Goal: Communication & Community: Answer question/provide support

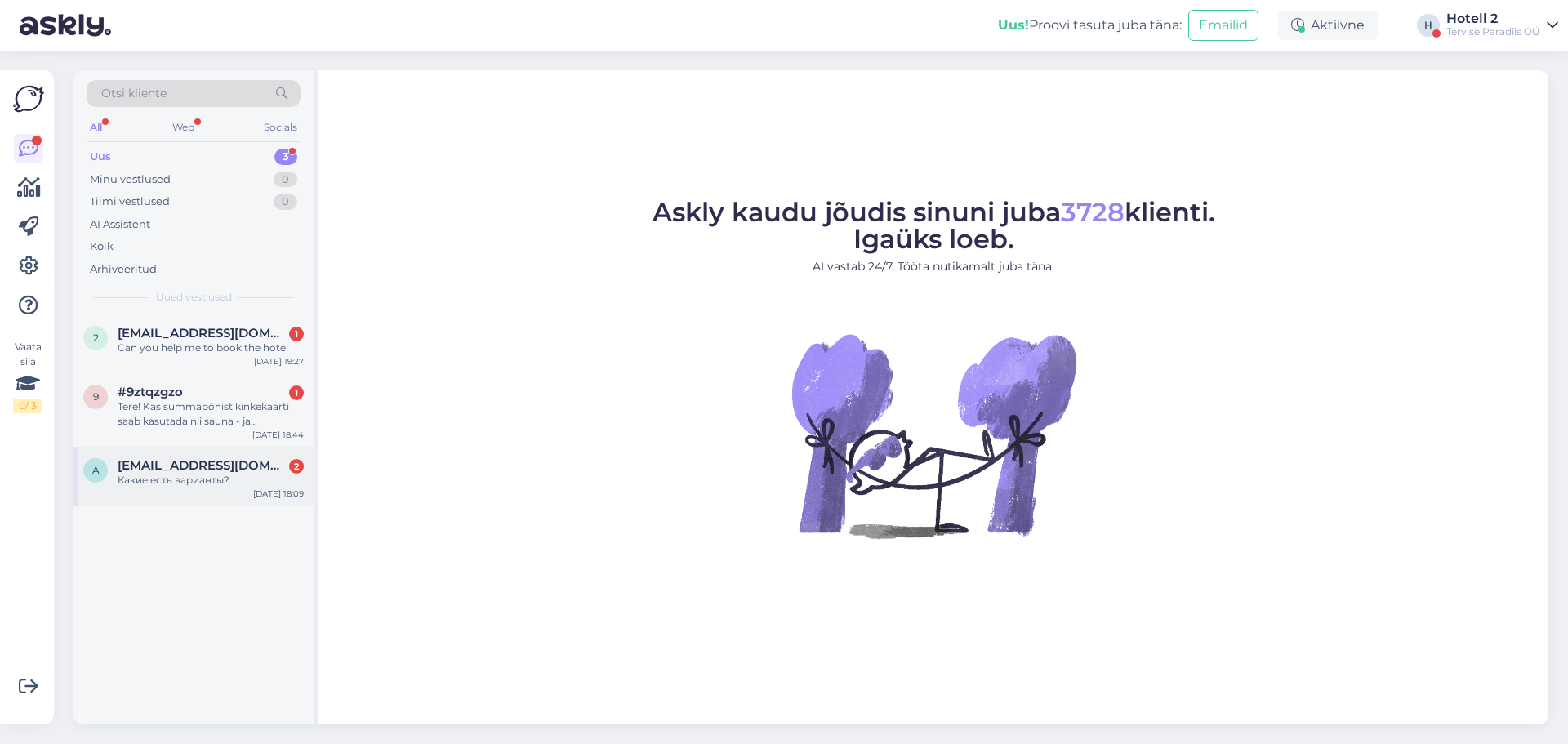
click at [169, 478] on div "Какие есть варианты?" at bounding box center [211, 479] width 186 height 14
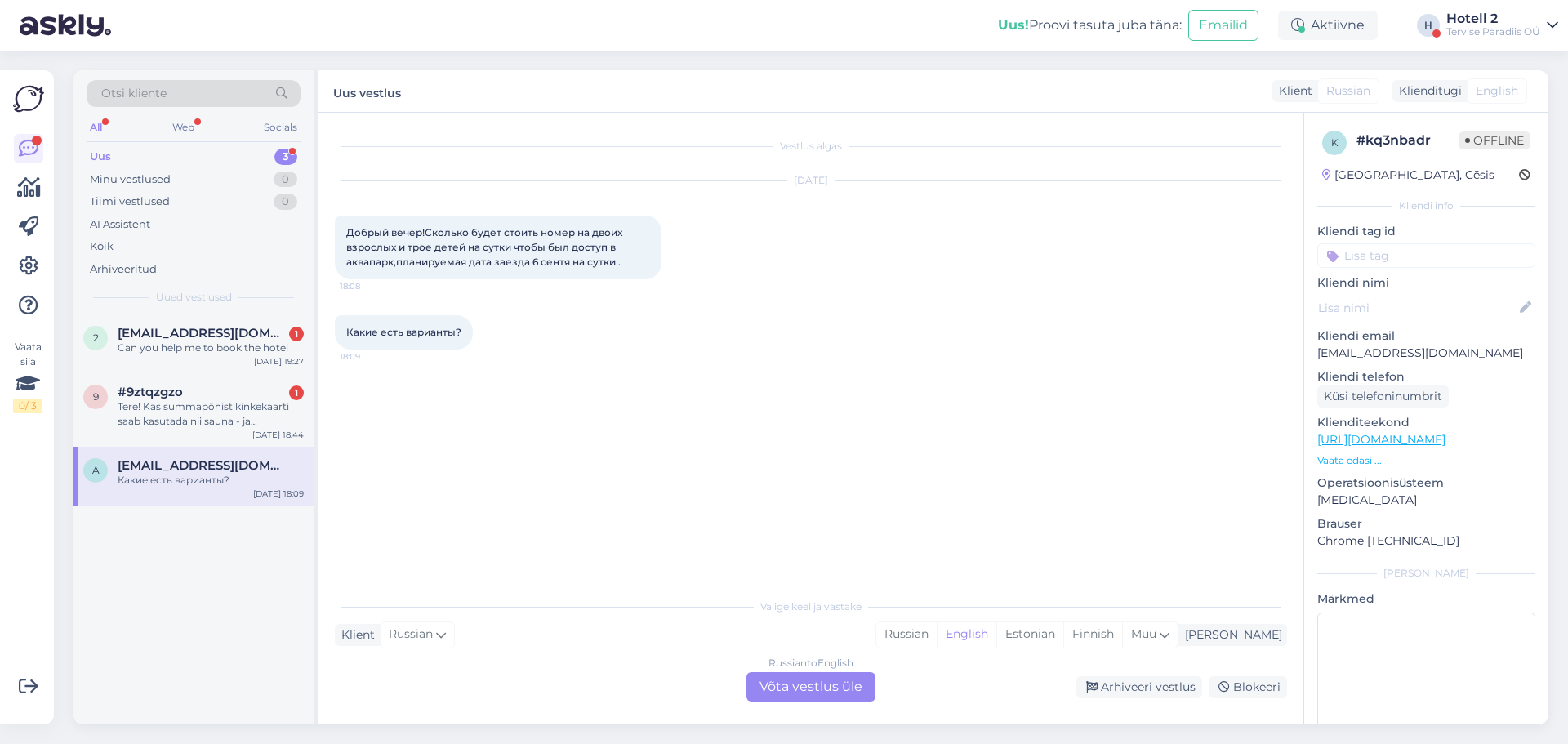
click at [794, 678] on div "Russian to English Võta vestlus üle" at bounding box center [811, 686] width 129 height 30
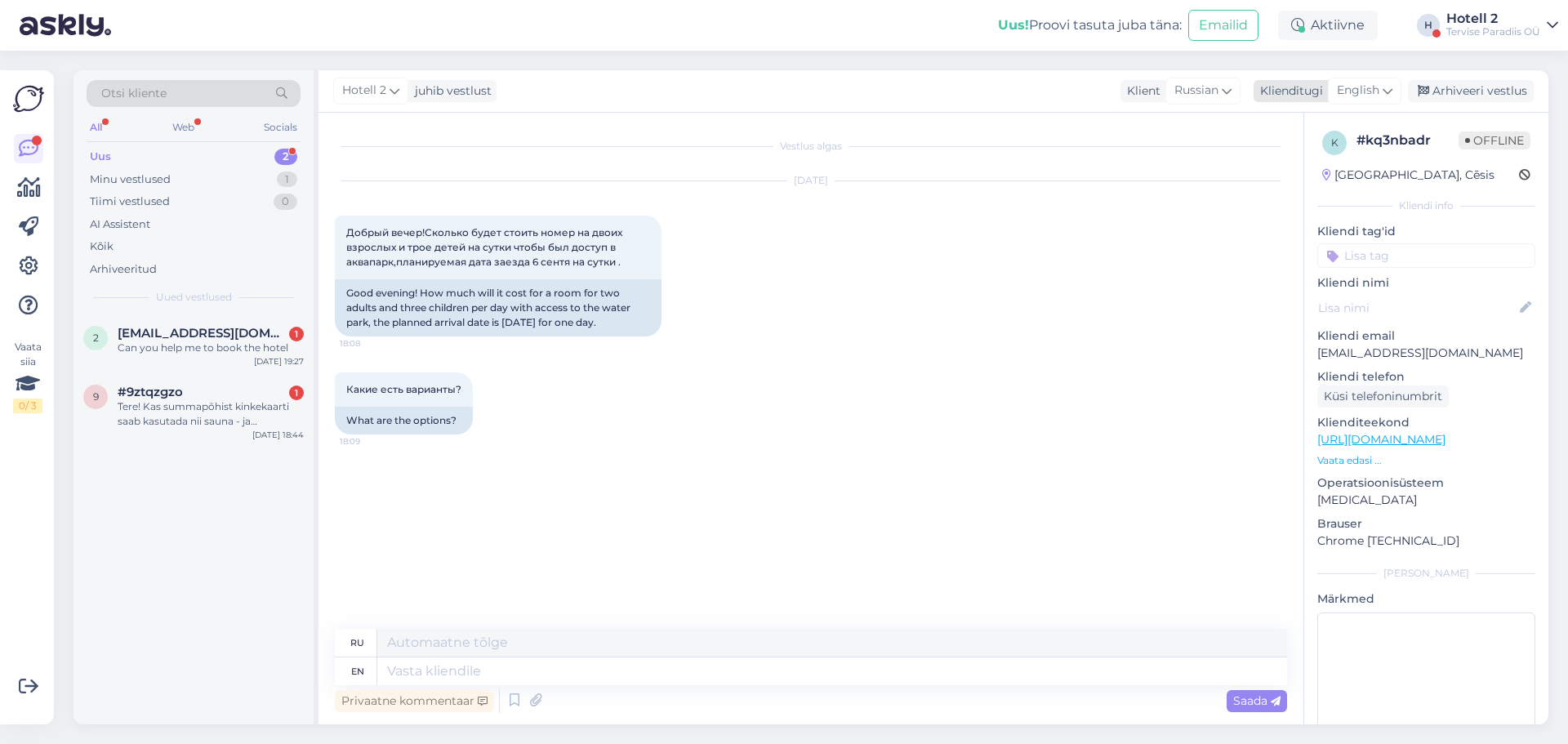
click at [1362, 86] on span "English" at bounding box center [1358, 90] width 42 height 18
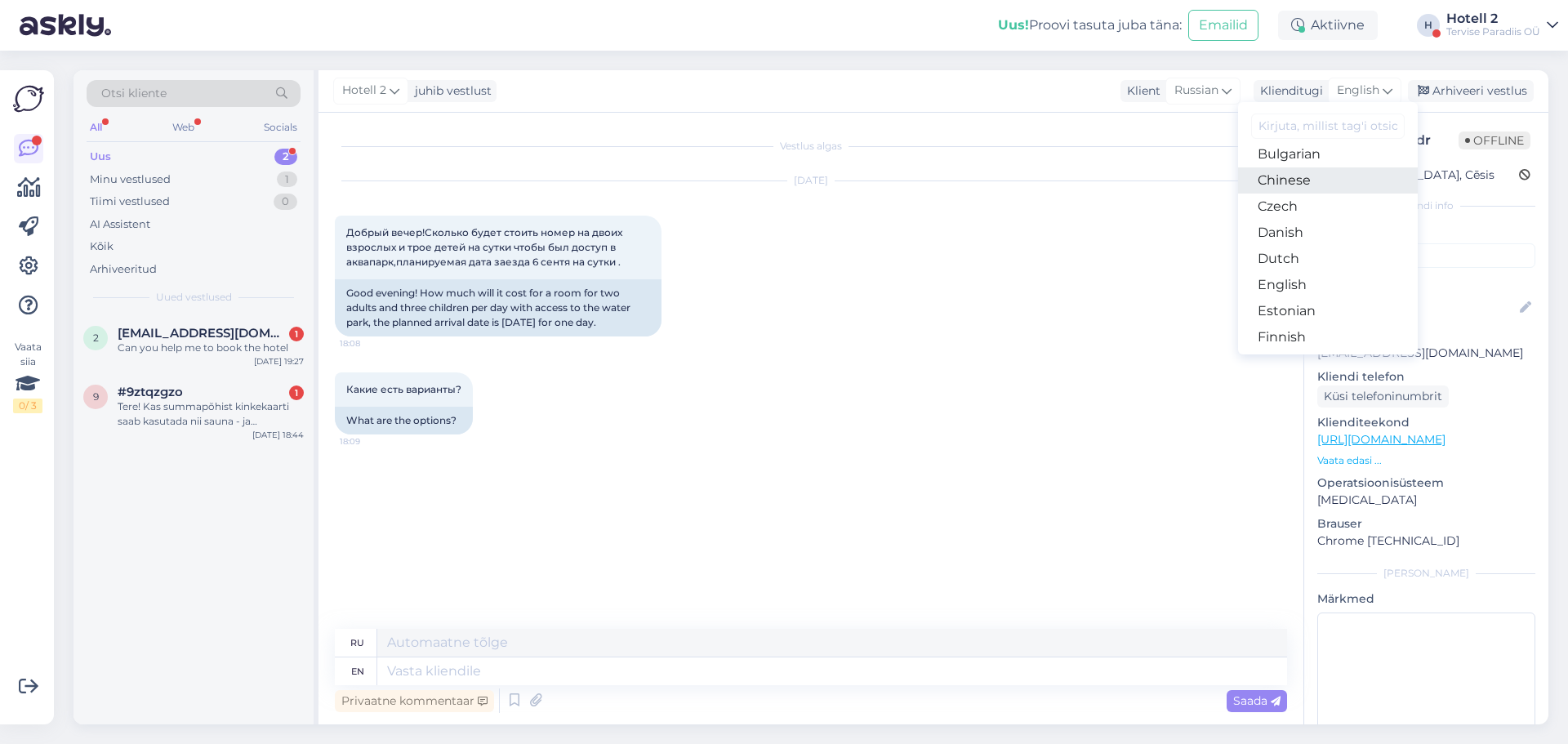
scroll to position [163, 0]
click at [1310, 212] on link "Estonian" at bounding box center [1327, 209] width 179 height 26
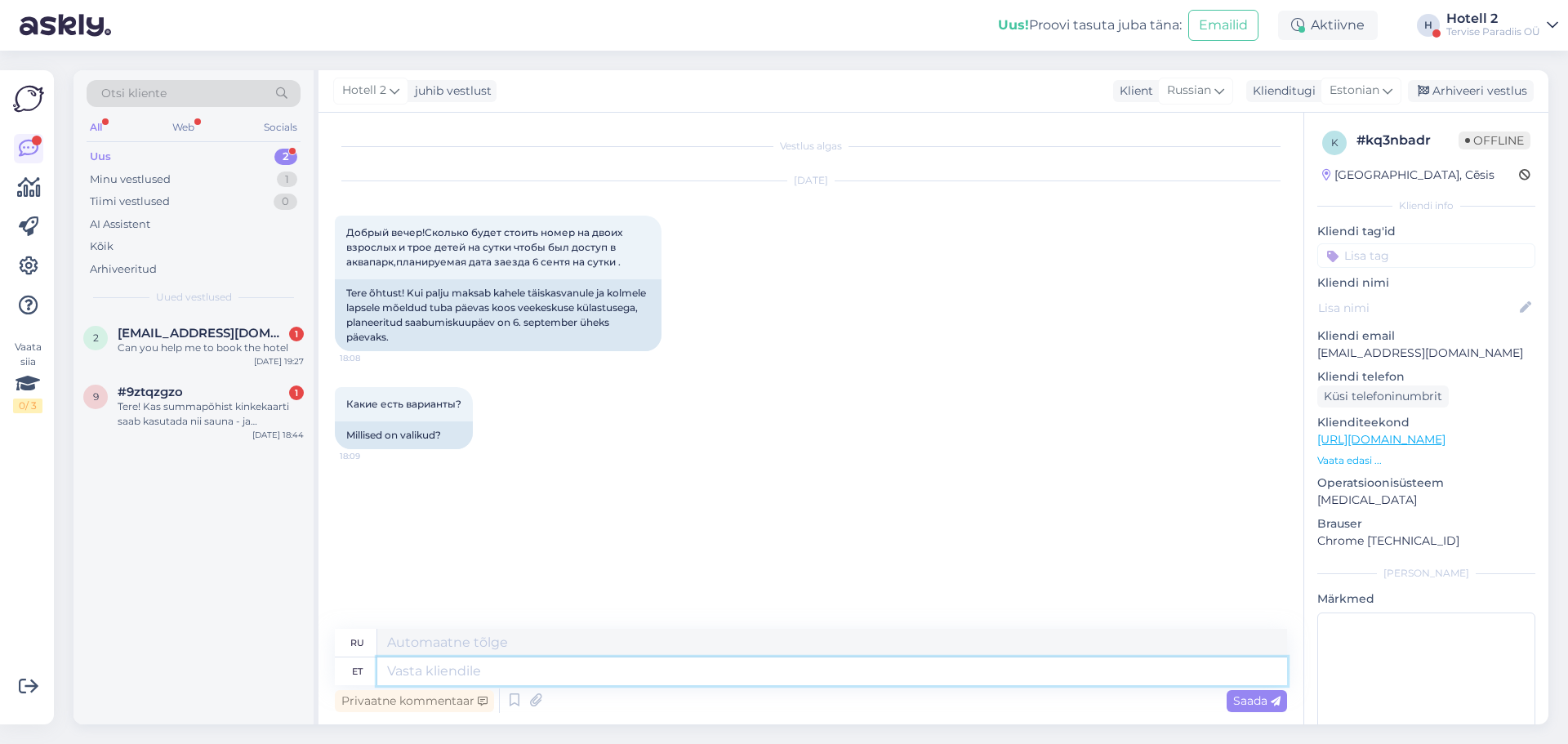
click at [505, 666] on textarea at bounding box center [832, 671] width 910 height 28
type textarea "tere"
type textarea "привет"
type textarea "t"
type textarea "Tere!"
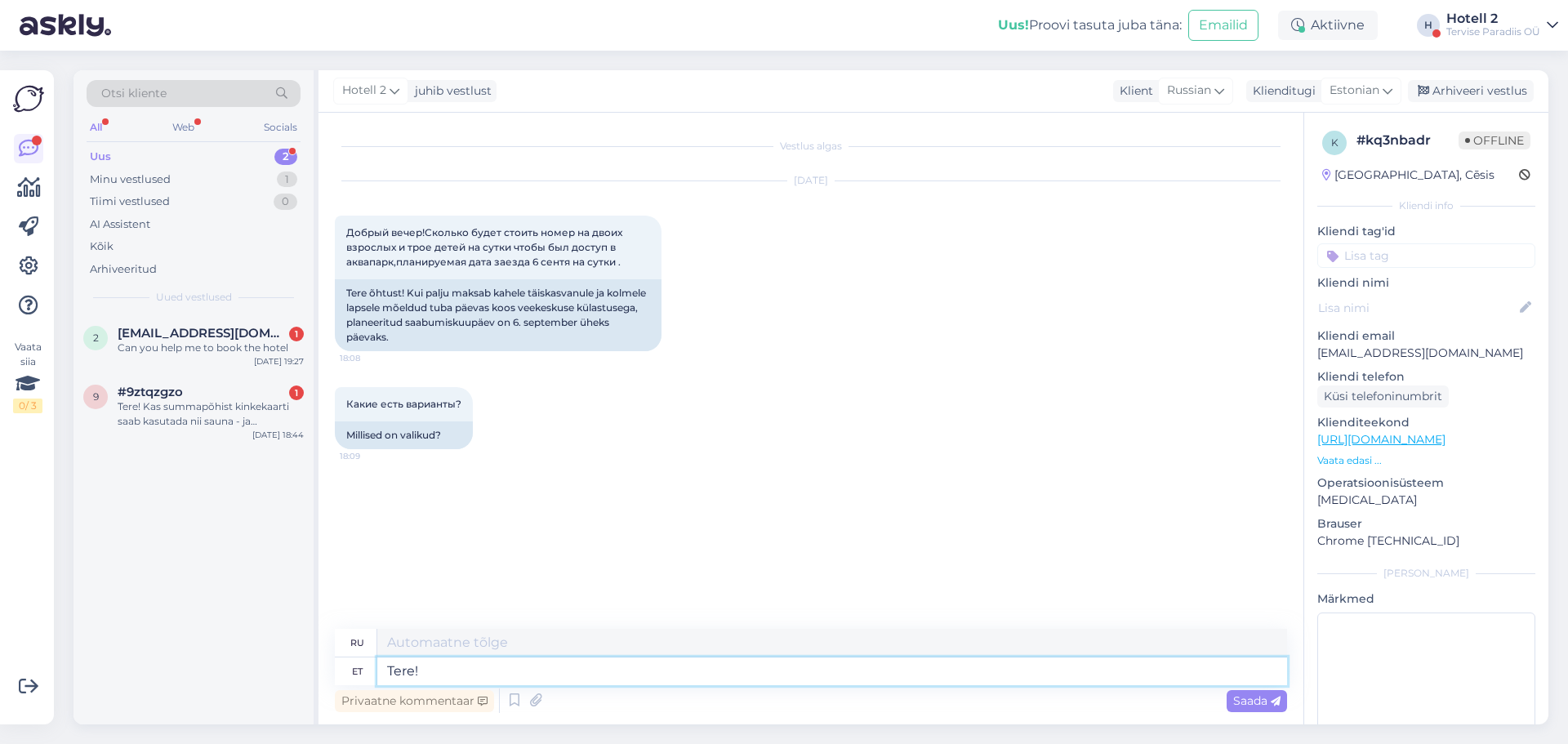
type textarea "Привет!"
type textarea "Tere! te e"
type textarea "Привет! Ты"
type textarea "Tere! te ei k"
type textarea "Привет! Ты не"
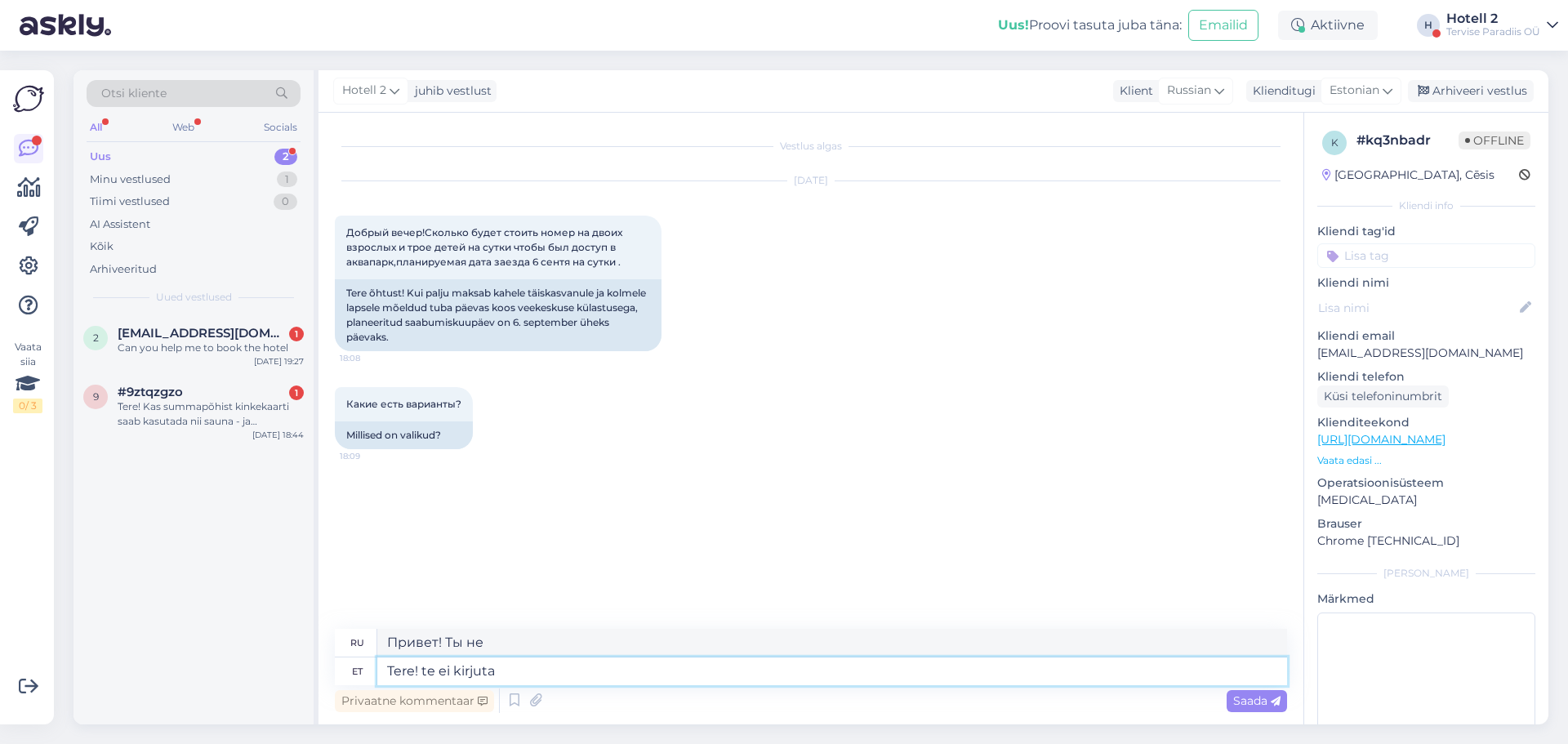
type textarea "Tere! te ei kirjuta k"
type textarea "Привет! Ты не пишешь"
type textarea "Tere! te ei kirjuta kui v"
type textarea "Привет! Ты не пишешь как"
type textarea "Tere! te ei kirjuta kui vanad"
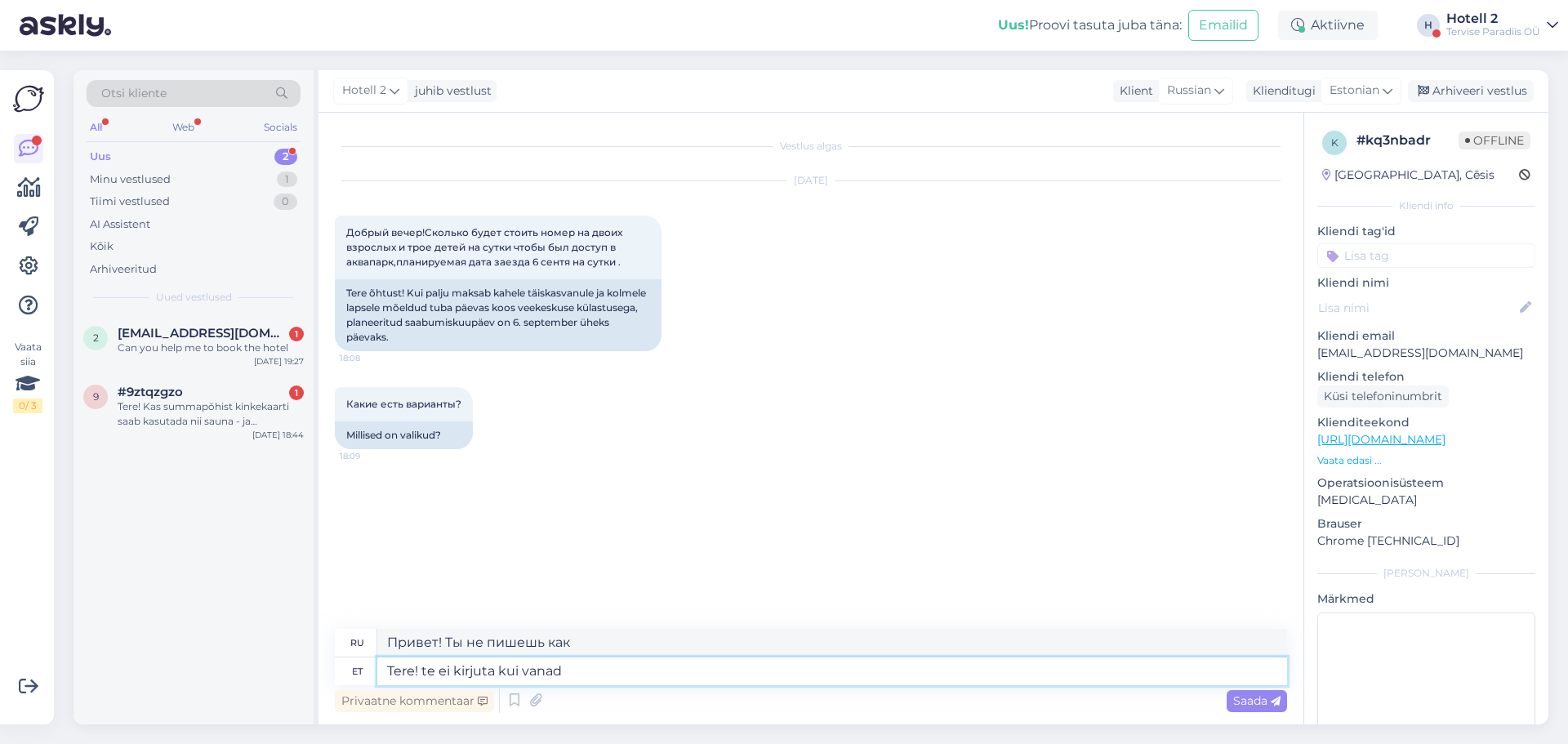
type textarea "Привет! Ты не пишешь как старик."
type textarea "Tere! te ei kirjuta kui vanad on l"
type textarea "Привет! Ты не написал, сколько тебе лет."
type textarea "Tere! te ei kirjuta kui vanad on lapsed"
type textarea "Здравствуйте! Вы не пишете, сколько лет детям."
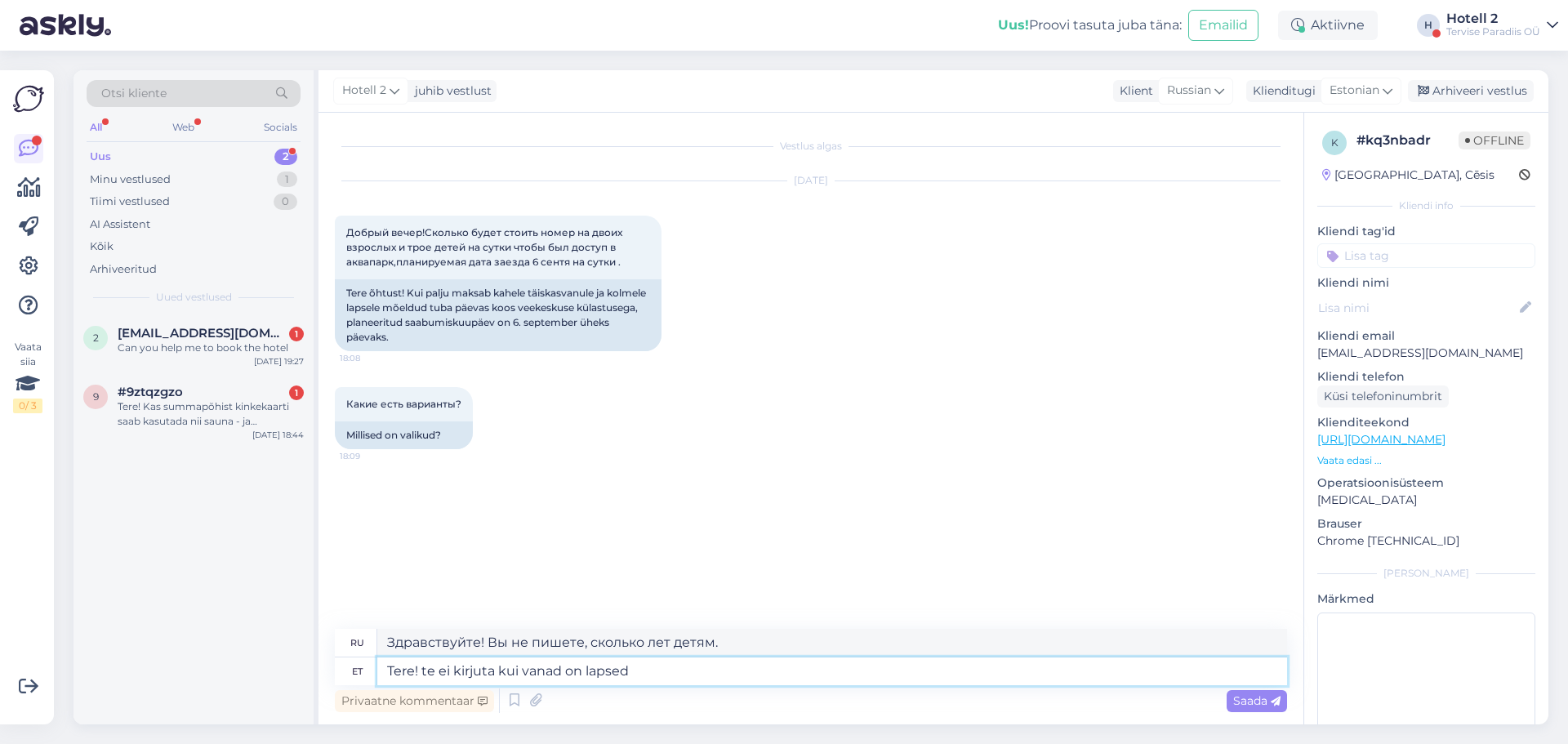
click at [427, 672] on textarea "Tere! te ei kirjuta kui vanad on lapsed" at bounding box center [832, 671] width 910 height 28
click at [650, 664] on textarea "Tere! Te ei kirjuta kui vanad on lapsed" at bounding box center [832, 671] width 910 height 28
type textarea "Tere! Te ei kirjuta kui vanad on lapsed. pakkuda sa"
type textarea "Здравствуйте! Вы не пишете, сколько лет детям. Предложение"
type textarea "Tere! Te ei kirjuta kui vanad on lapsed. pakkuda saa"
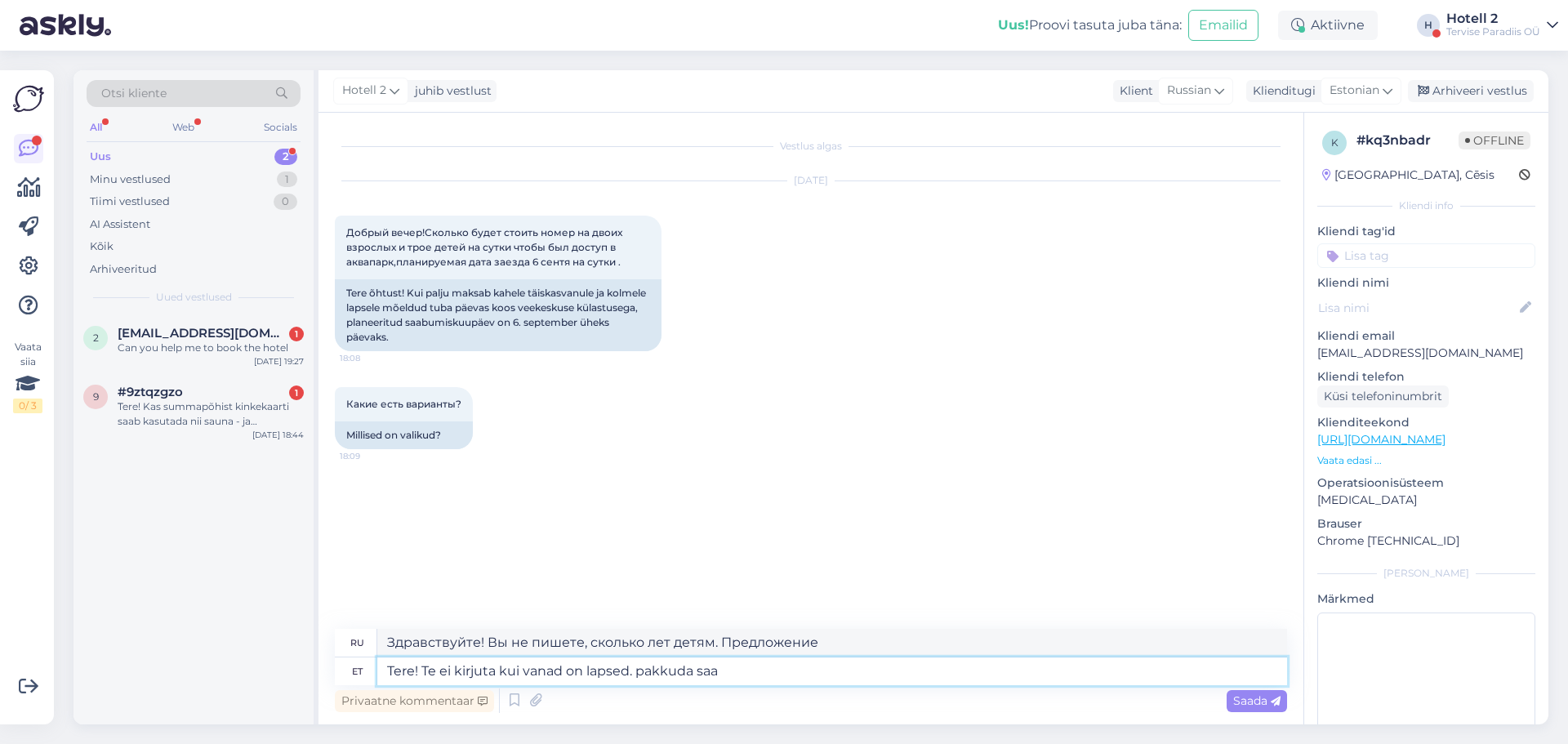
type textarea "Здравствуйте! Вы не пишете, сколько лет детям. Можете предложить?"
type textarea "Tere! Te ei kirjuta kui vanad on lapsed. pakkuda saame"
type textarea "Здравствуйте! Вы не пишете, сколько лет детям. Мы можем предложить"
type textarea "Tere! Te ei kirjuta kui vanad on lapsed. pakkuda saame peretuba"
type textarea "Здравствуйте! Вы не указали возраст детей. Мы можем предложить семейный номер."
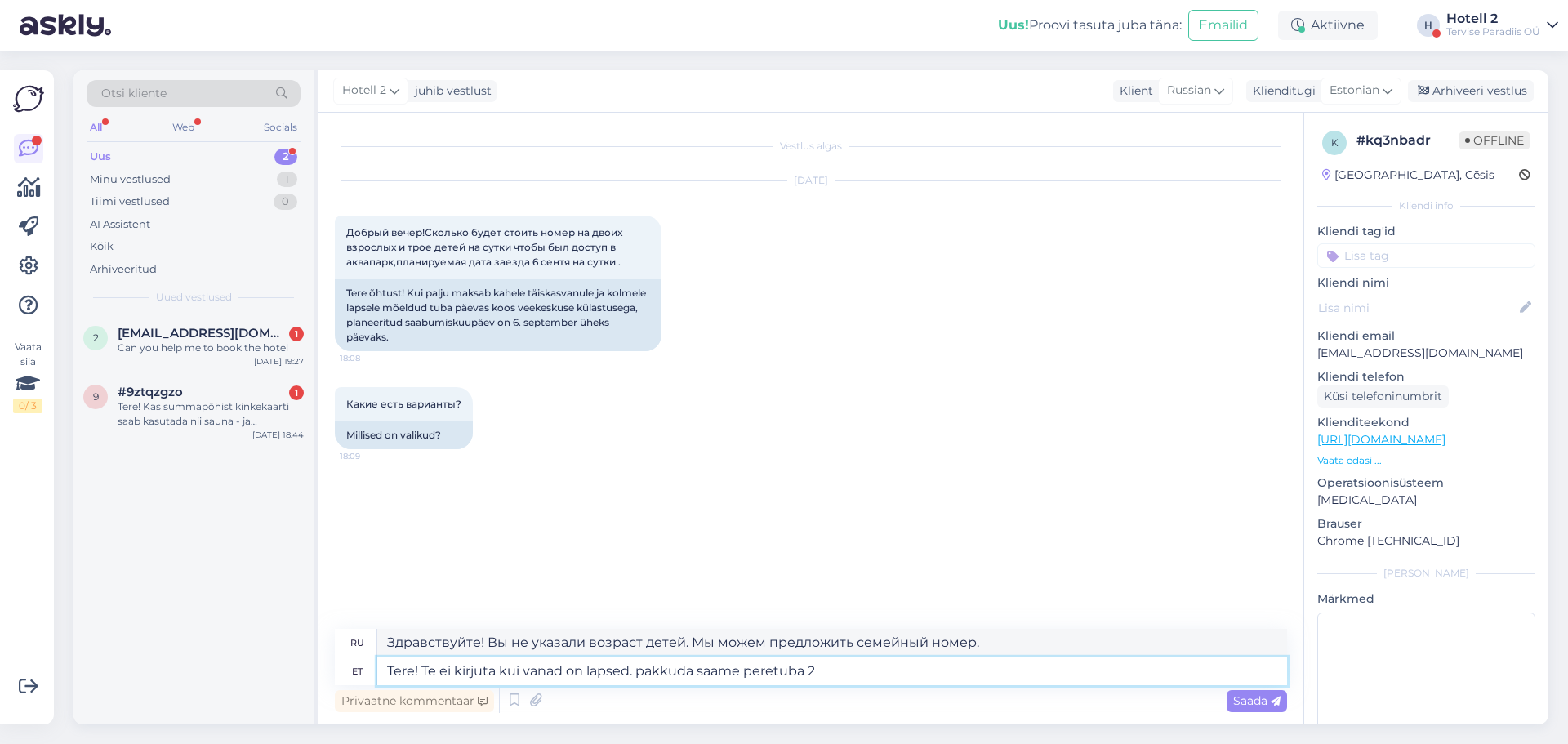
type textarea "Tere! Te ei kirjuta kui vanad on lapsed. pakkuda saame peretuba 2"
type textarea "Здравствуйте! Вы не указали возраст детей. Мы можем предложить семейный номер н…"
type textarea "Tere! Te ei kirjuta kui vanad on lapsed. pakkuda saame peretuba 2 täiskasvanule…"
type textarea "Здравствуйте! Вы не указали возраст детей. Мы можем предложить семейный номер н…"
type textarea "Tere! Te ei kirjuta kui vanad on lapsed. pakkuda saame peretuba 2 täiskasvanule…"
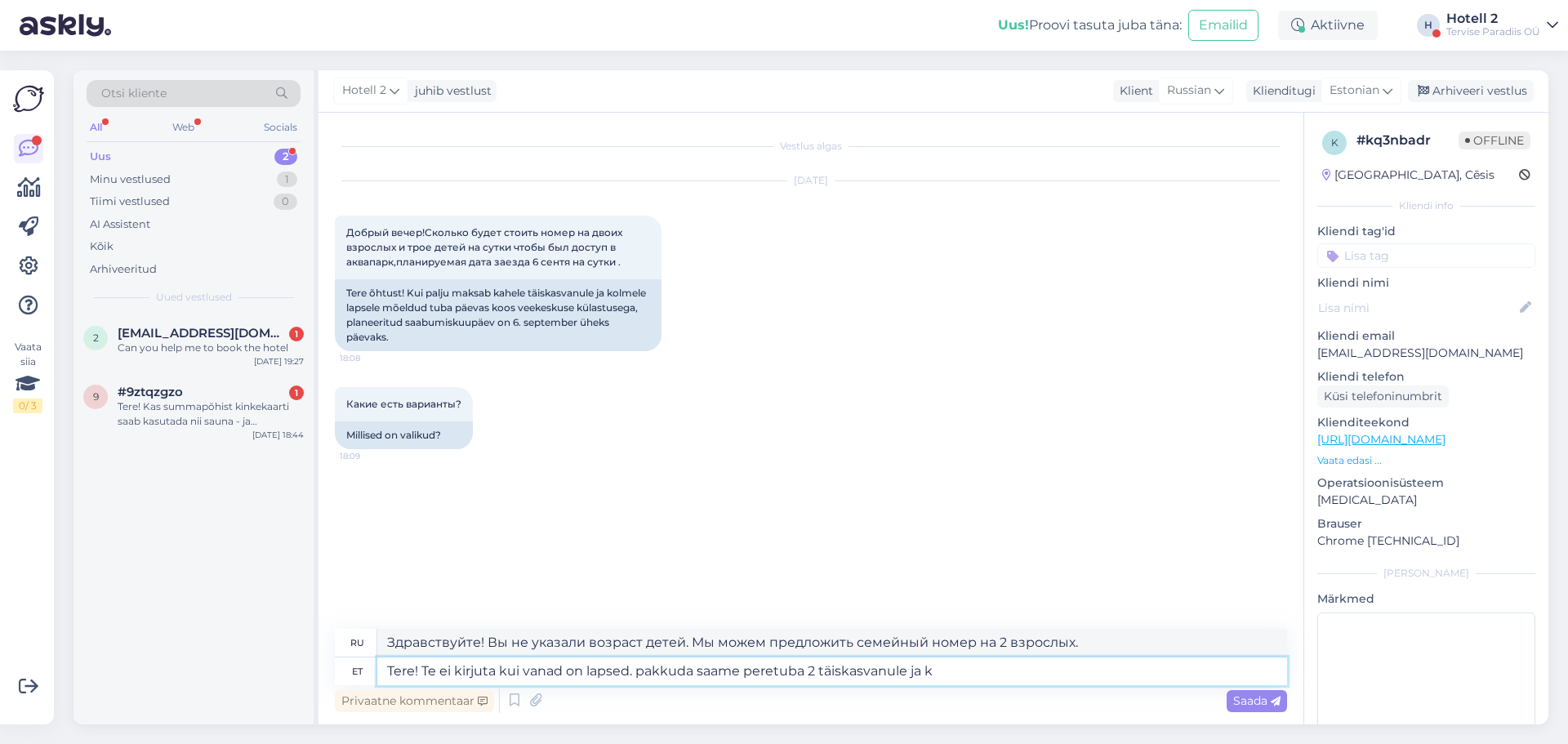
type textarea "Здравствуйте! Вы не указали возраст детей. Мы можем предложить семейный номер д…"
type textarea "Tere! Te ei kirjuta kui vanad on lapsed. pakkuda saame peretuba 2 täiskasvanule…"
type textarea "Здравствуйте! Вы не указали возраст детей. Мы можем предложить семейный номер д…"
type textarea "Tere! Te ei kirjuta kui vanad on lapsed. pakkuda saame peretuba 2 täiskasvanule…"
type textarea "Здравствуйте! Вы не указали возраст детей. Мы можем предложить семейный номер д…"
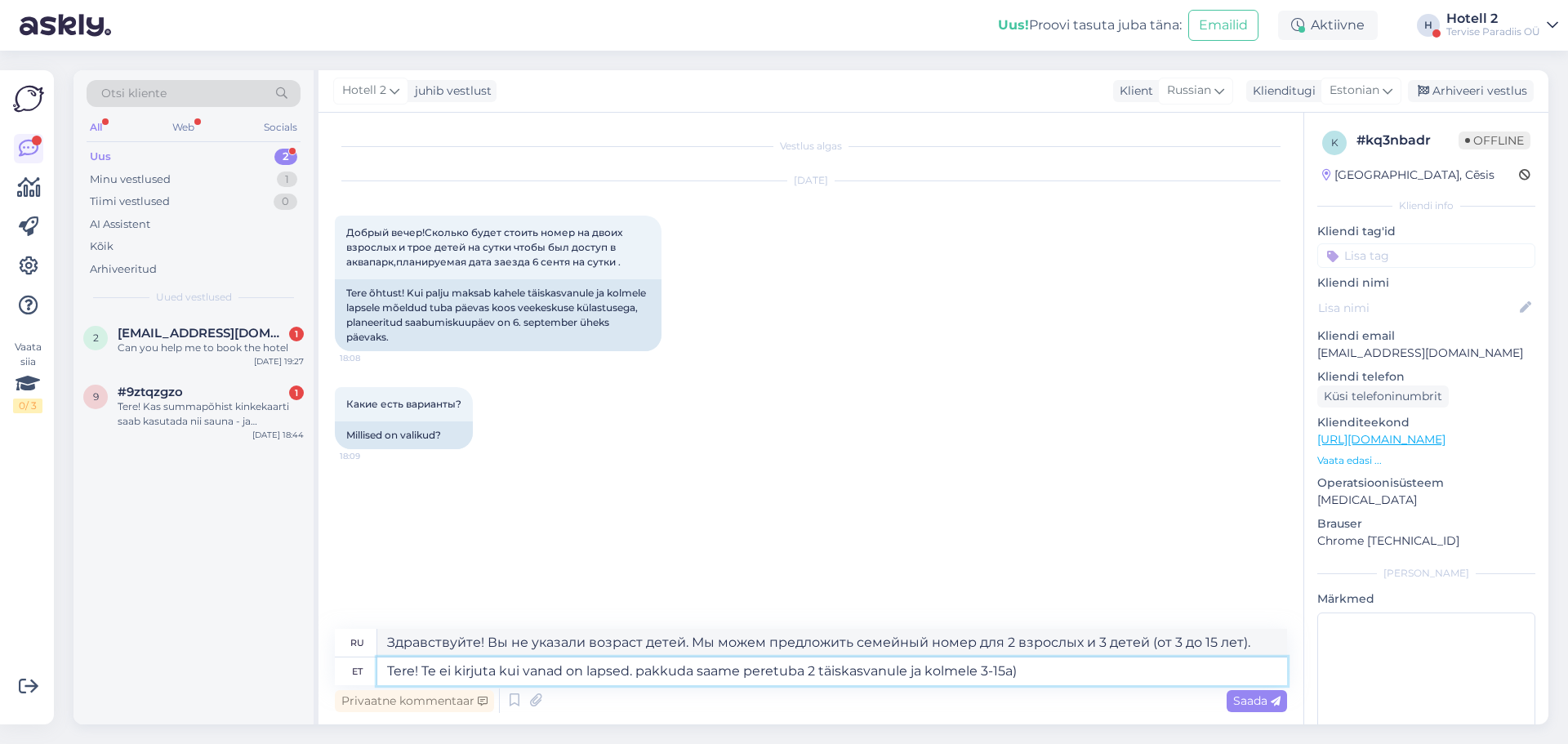
click at [981, 670] on textarea "Tere! Te ei kirjuta kui vanad on lapsed. pakkuda saame peretuba 2 täiskasvanule…" at bounding box center [832, 671] width 910 height 28
click at [1047, 673] on textarea "Tere! Te ei kirjuta kui vanad on lapsed. pakkuda saame peretuba 2 täiskasvanule…" at bounding box center [832, 671] width 910 height 28
type textarea "Tere! Te ei kirjuta kui vanad on lapsed. pakkuda saame peretuba 2 täiskasvanule…"
type textarea "Здравствуйте! Вы не указали возраст детей. Мы можем предложить семейный номер д…"
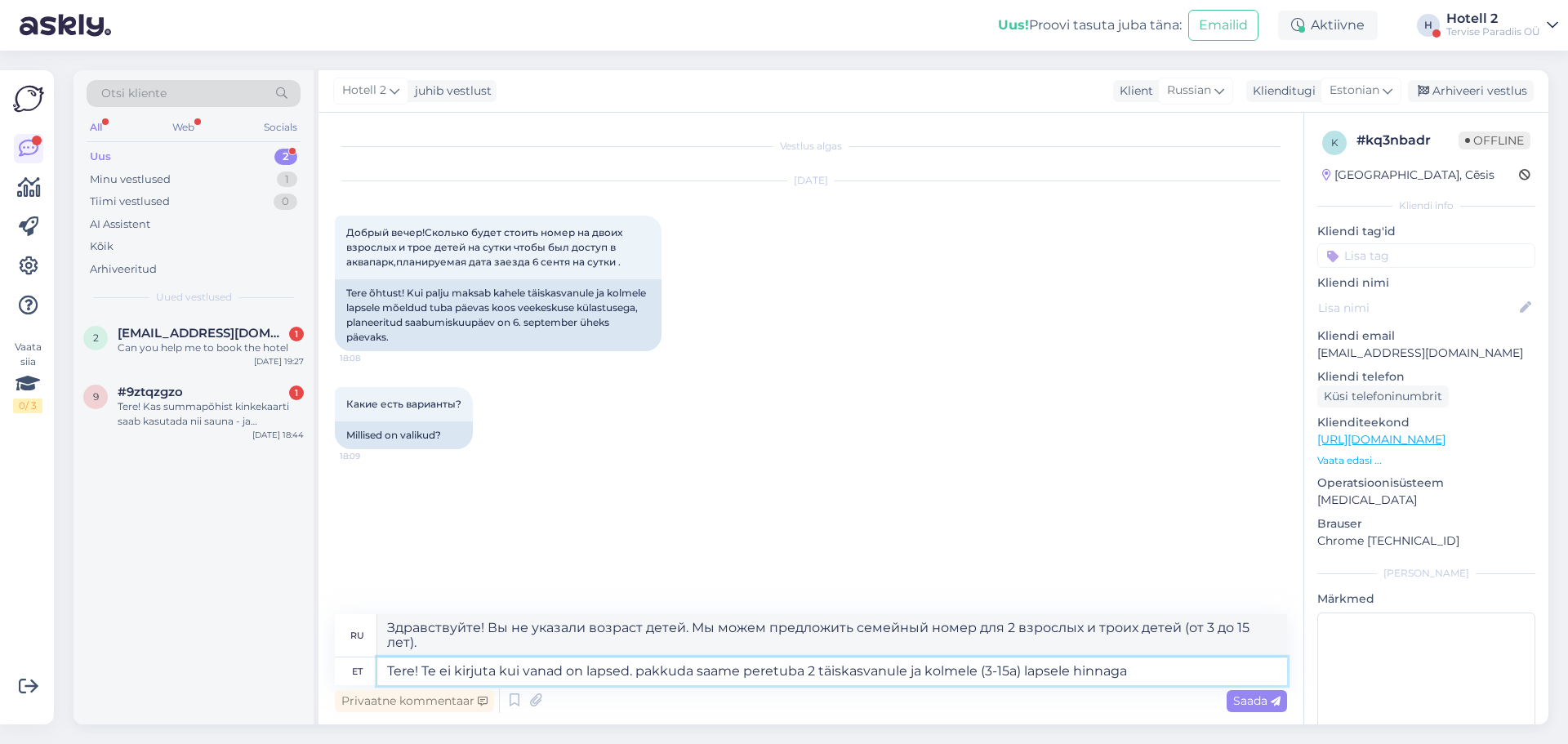
type textarea "Tere! Te ei kirjuta kui vanad on lapsed. pakkuda saame peretuba 2 täiskasvanule…"
type textarea "Здравствуйте! Вы не указали возраст детей. Мы можем предложить семейный номер д…"
type textarea "Tere! Te ei kirjuta kui vanad on lapsed. pakkuda saame peretuba 2 täiskasvanule…"
type textarea "Здравствуйте! Вы не указали возраст детей. Мы можем предложить семейный номер д…"
type textarea "Tere! Te ei kirjuta kui vanad on lapsed. pakkuda saame peretuba 2 täiskasvanule…"
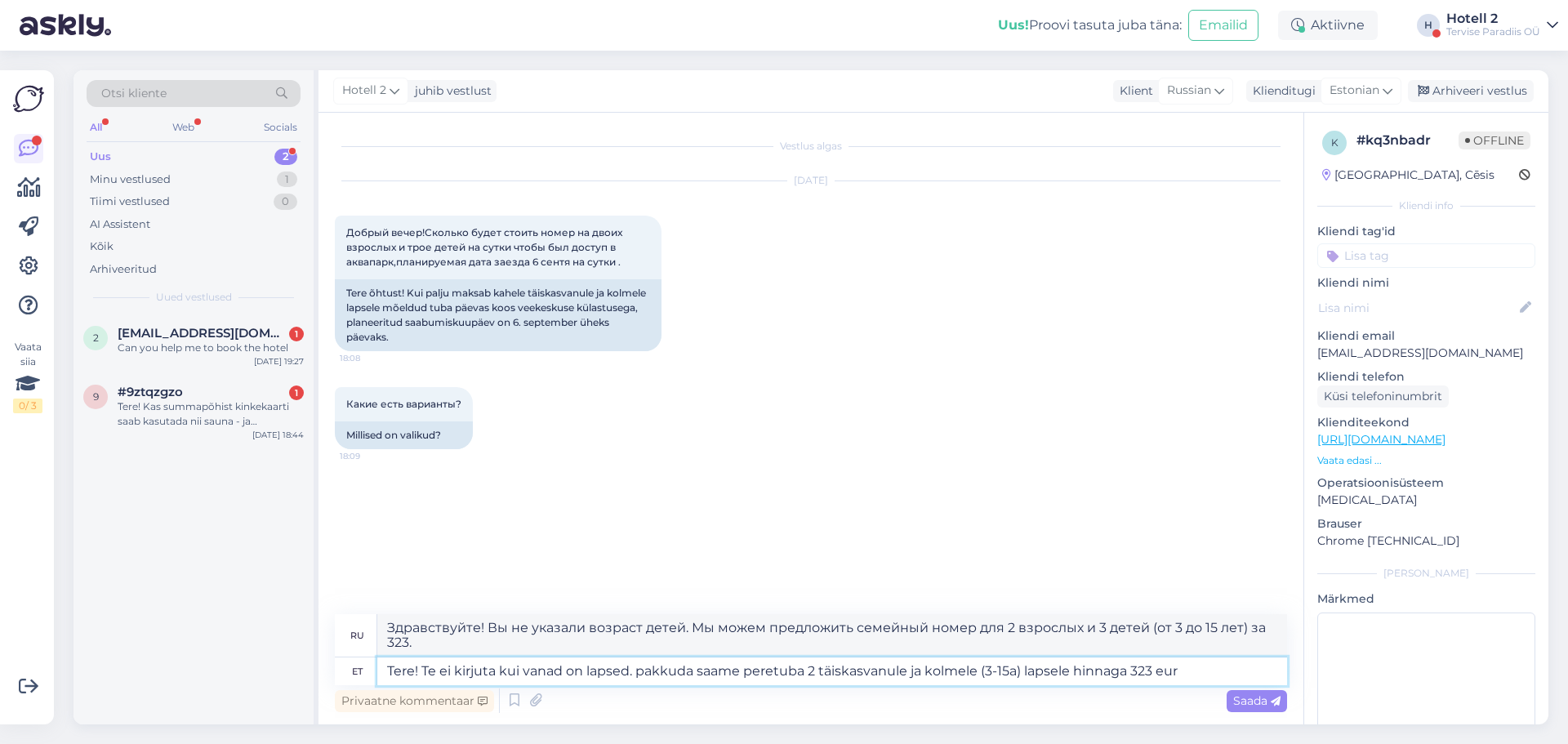
type textarea "Здравствуйте! Вы не указали возраст детей. Мы можем предложить семейный номер д…"
click at [642, 669] on textarea "Tere! Te ei kirjuta kui vanad on lapsed. pakkuda saame peretuba 2 täiskasvanule…" at bounding box center [832, 671] width 910 height 28
type textarea "Tere! Te ei kirjuta kui vanad on lapsed. Pakkuda saame peretuba 2 täiskasvanule…"
click at [1247, 699] on span "Saada" at bounding box center [1257, 701] width 47 height 14
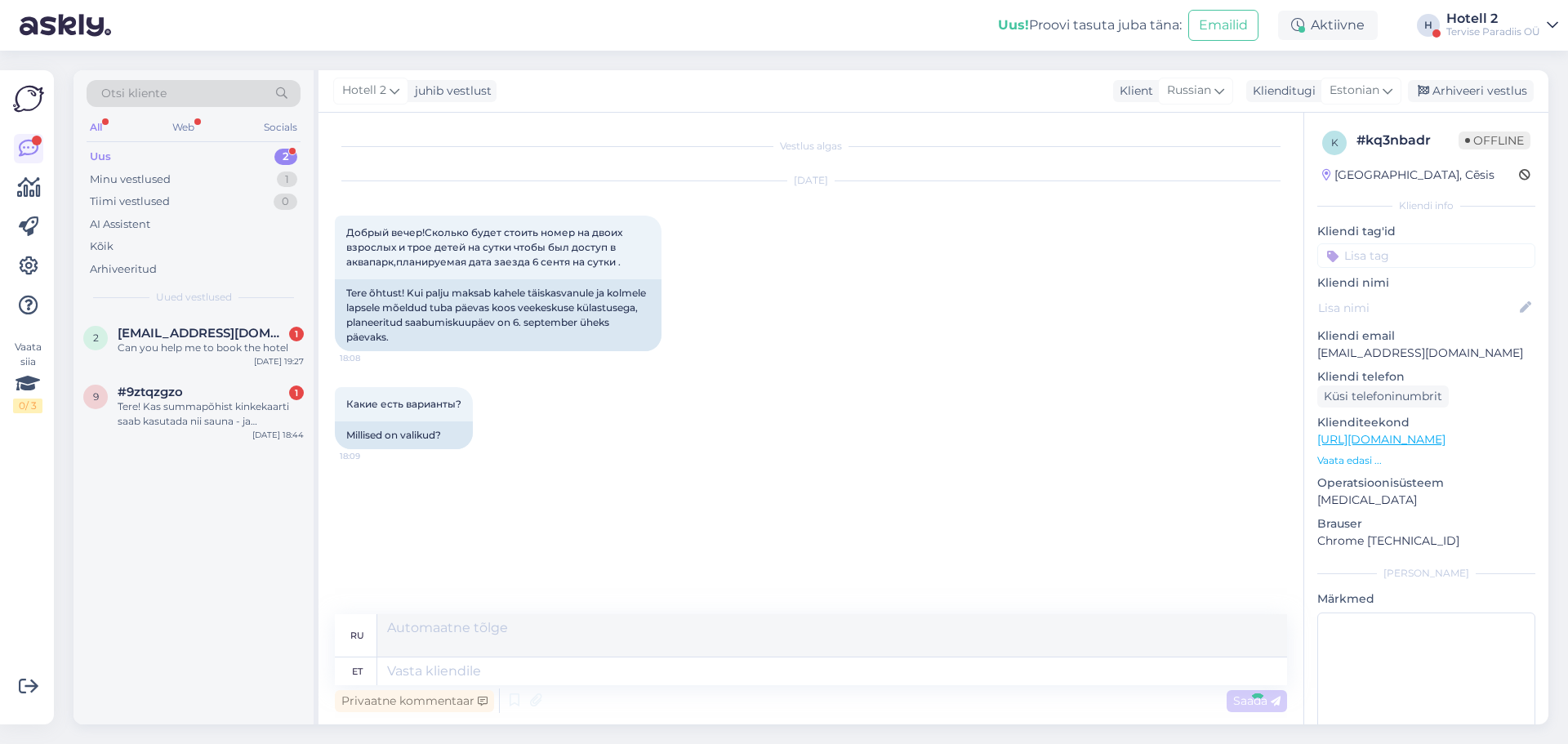
scroll to position [10, 0]
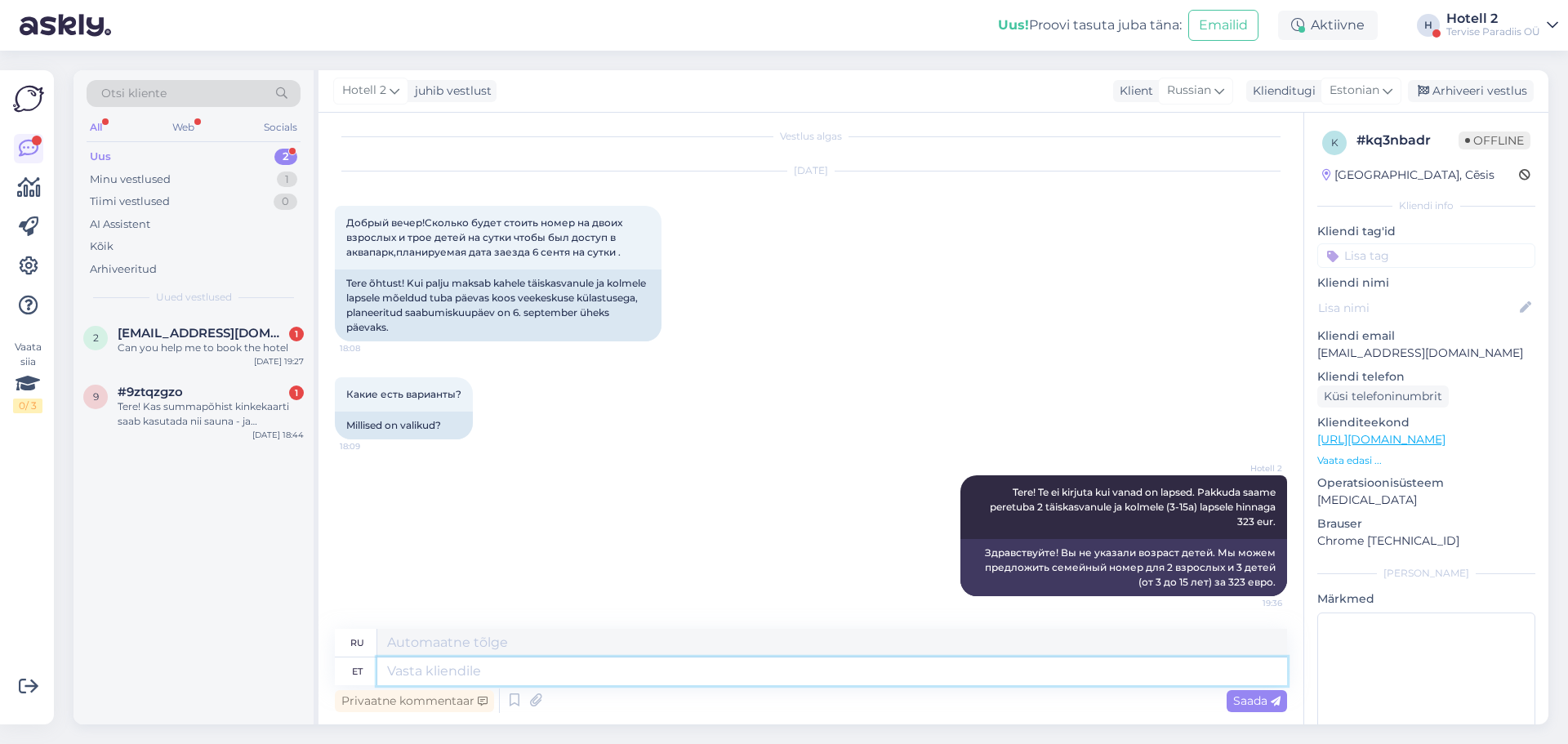
click at [595, 671] on textarea at bounding box center [832, 671] width 910 height 28
type textarea "Võite"
type textarea "Ты можешь"
type textarea "Võite ise ka"
type textarea "Вы можете сделать это сами."
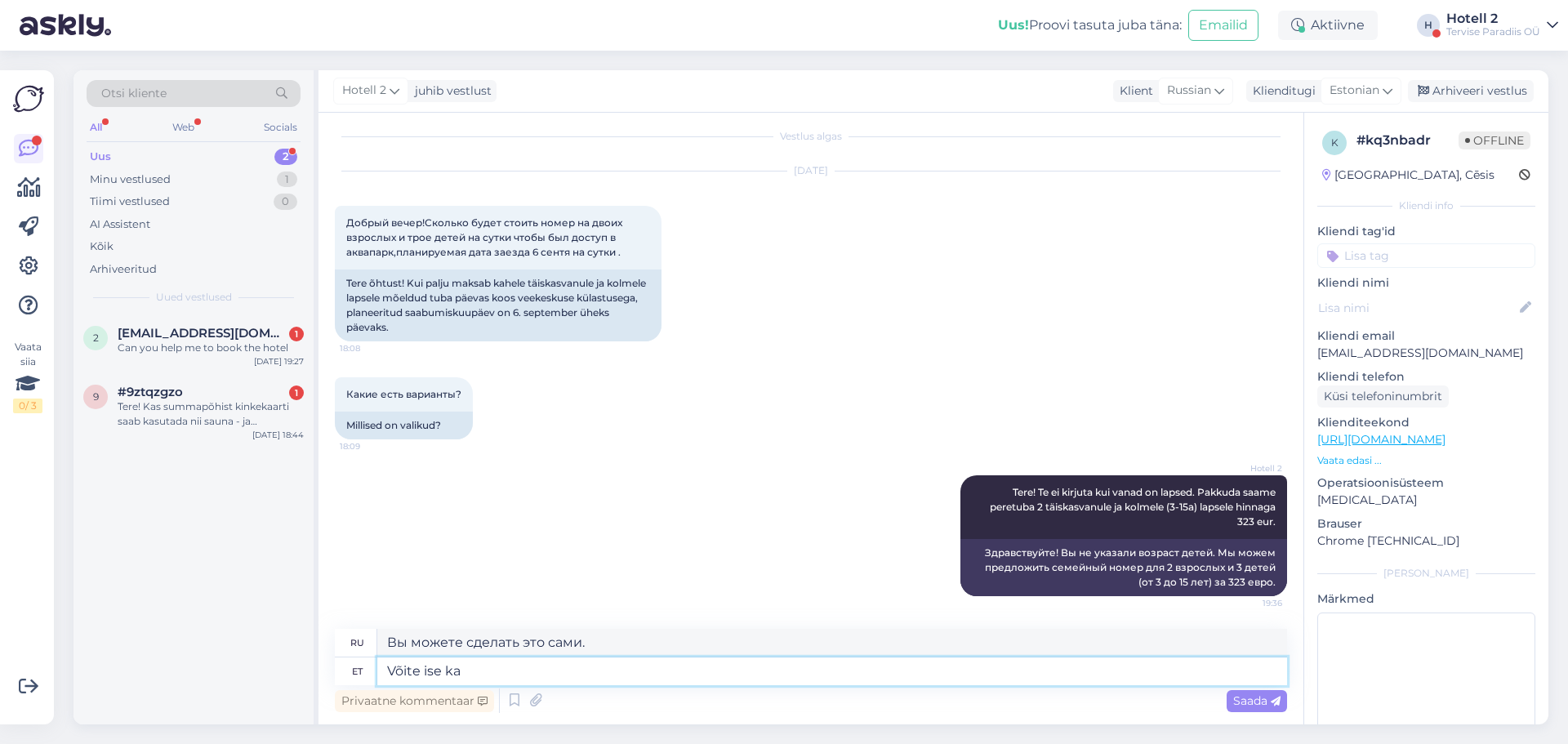
type textarea "Võite ise ka h"
type textarea "Ты тоже можешь"
type textarea "Võite ise ka hinda"
type textarea "Вы также можете выбрать цену самостоятельно."
type textarea "Võite ise ka hinda vaadata"
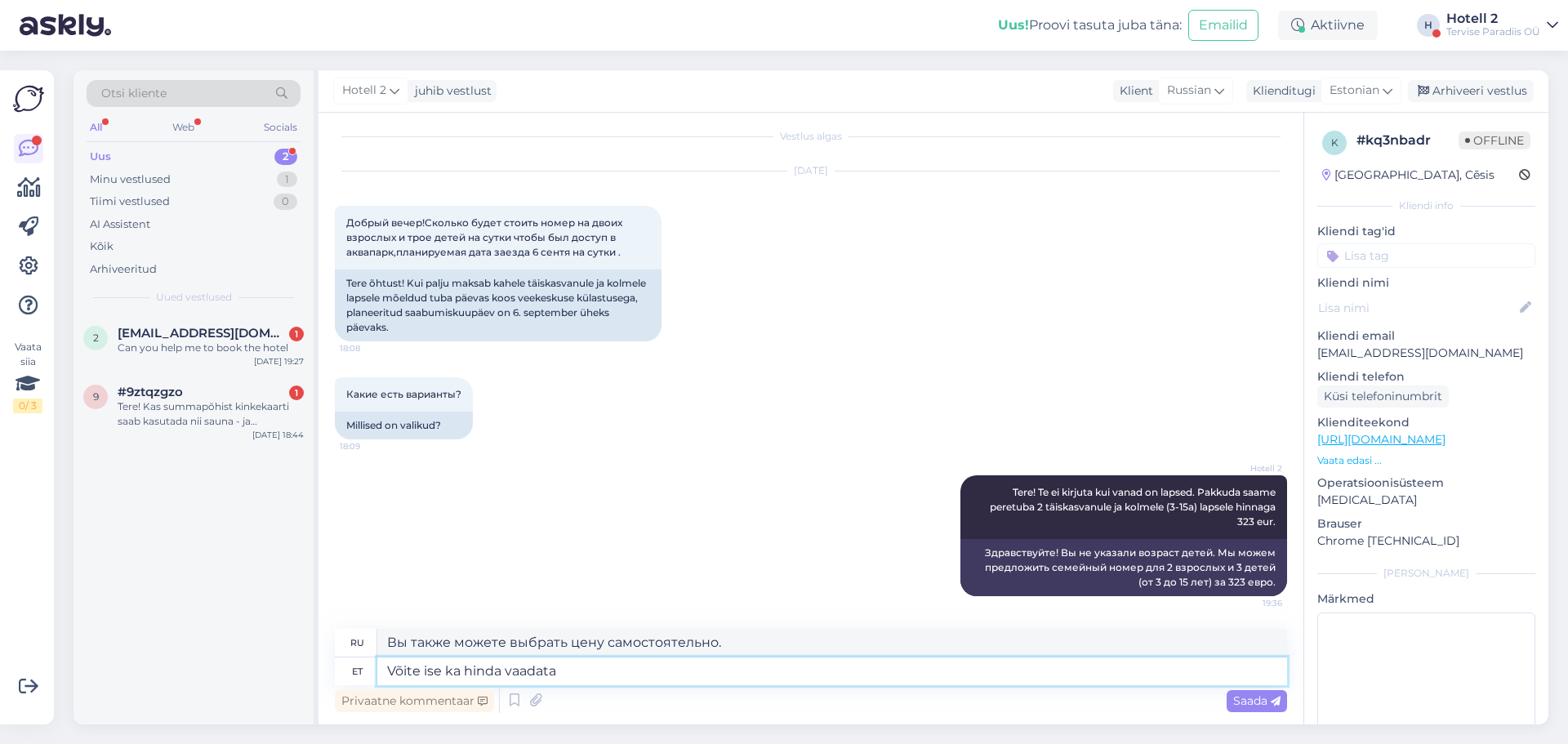
type textarea "Вы также можете проверить цену самостоятельно."
type textarea "Võite ise ka hinda vaadata kui"
type textarea "Вы также можете проверить цену самостоятельно, если"
type textarea "Võite ise ka hinda vaadata kui alustate"
type textarea "Вы также можете самостоятельно проверить цену, когда начнете."
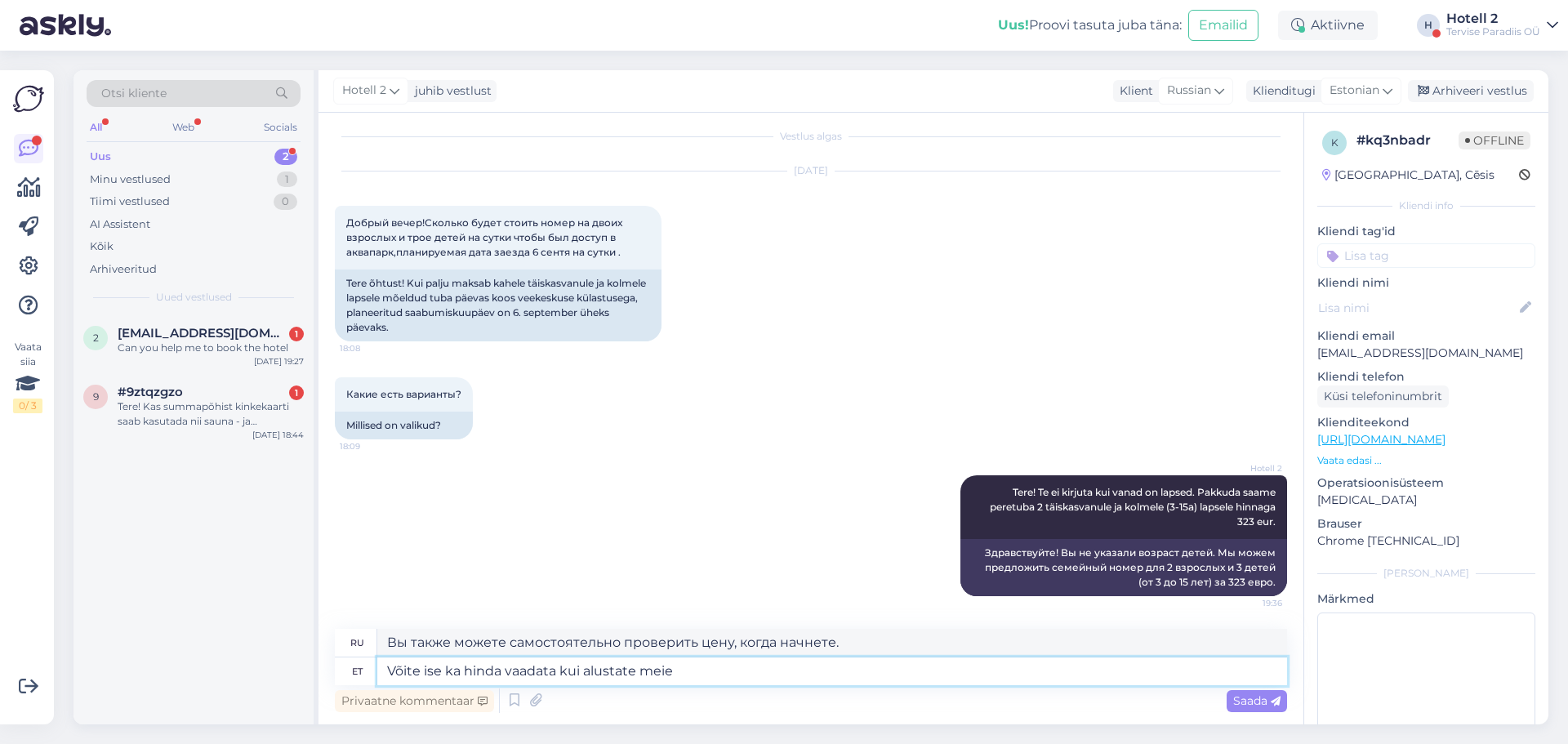
type textarea "Võite ise ka hinda vaadata kui alustate meie k"
type textarea "Вы также можете самостоятельно проверить цену, когда начнете работать с нами."
type textarea "Võite ise ka hinda vaadata kui alustate meie kodulehel o"
type textarea "Вы также можете самостоятельно проверить цену, зайдя на наш сайт."
type textarea "Võite ise ka hinda vaadata kui alustate meie kodulehel online b"
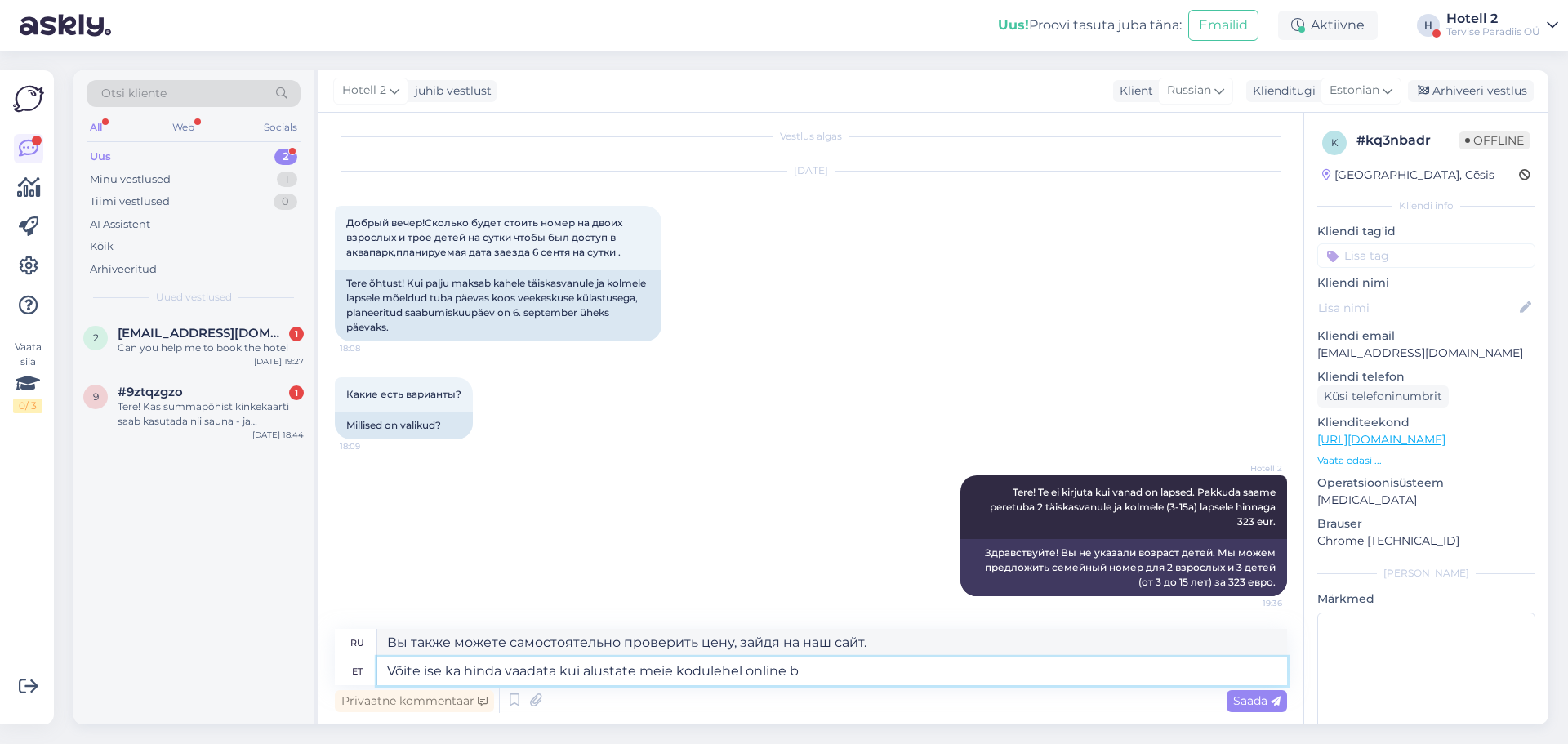
type textarea "Вы также можете самостоятельно проверить цену, если начнете онлайн на нашем сай…"
type textarea "Võite ise ka hinda vaadata kui alustate meie kodulehel online broneerimist"
type textarea "Вы также можете самостоятельно проверить цену при бронировании онлайн на нашем …"
type textarea "Võite ise ka hinda vaadata kui alustate meie kodulehel online broneerimist"
click at [1243, 691] on div "Saada" at bounding box center [1257, 701] width 60 height 22
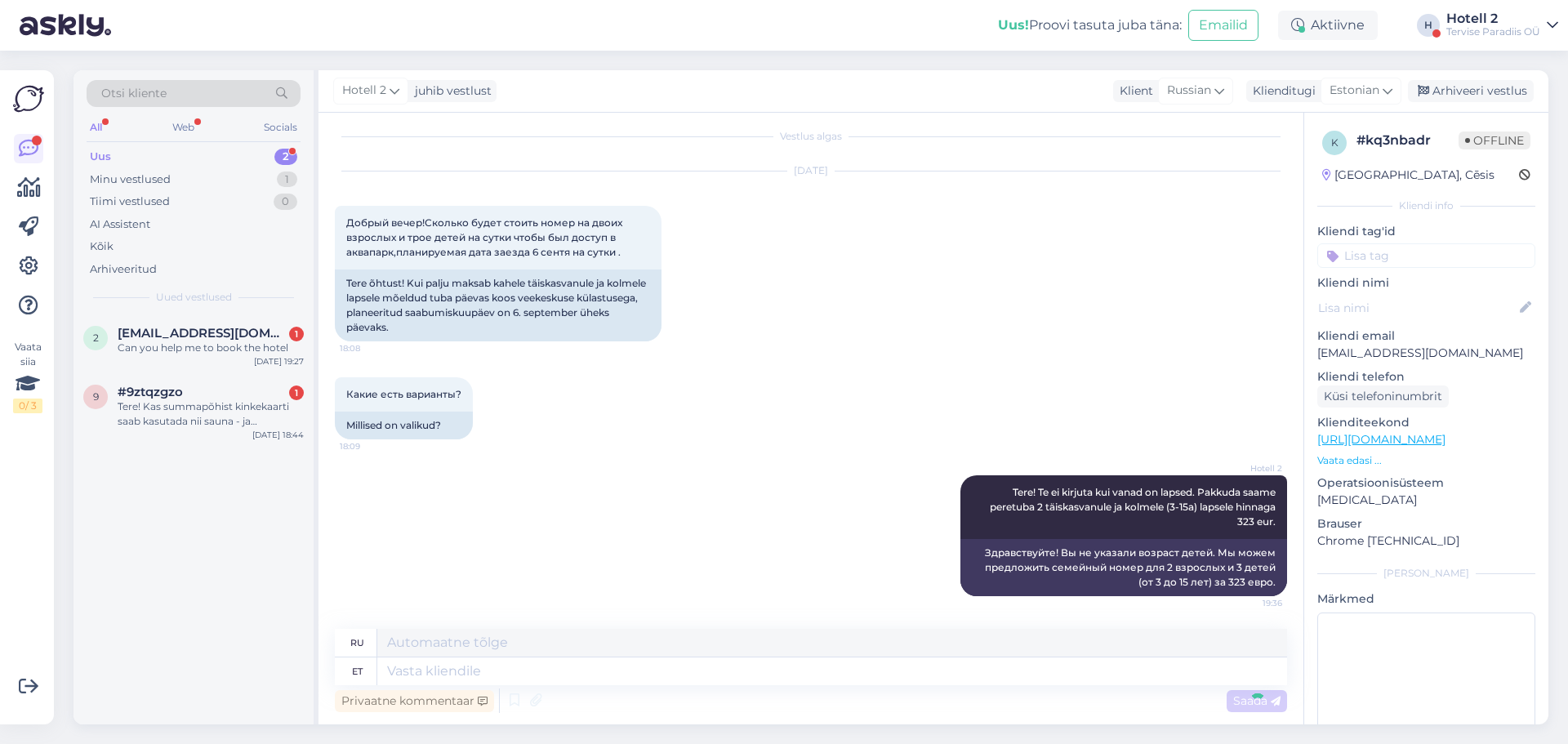
scroll to position [137, 0]
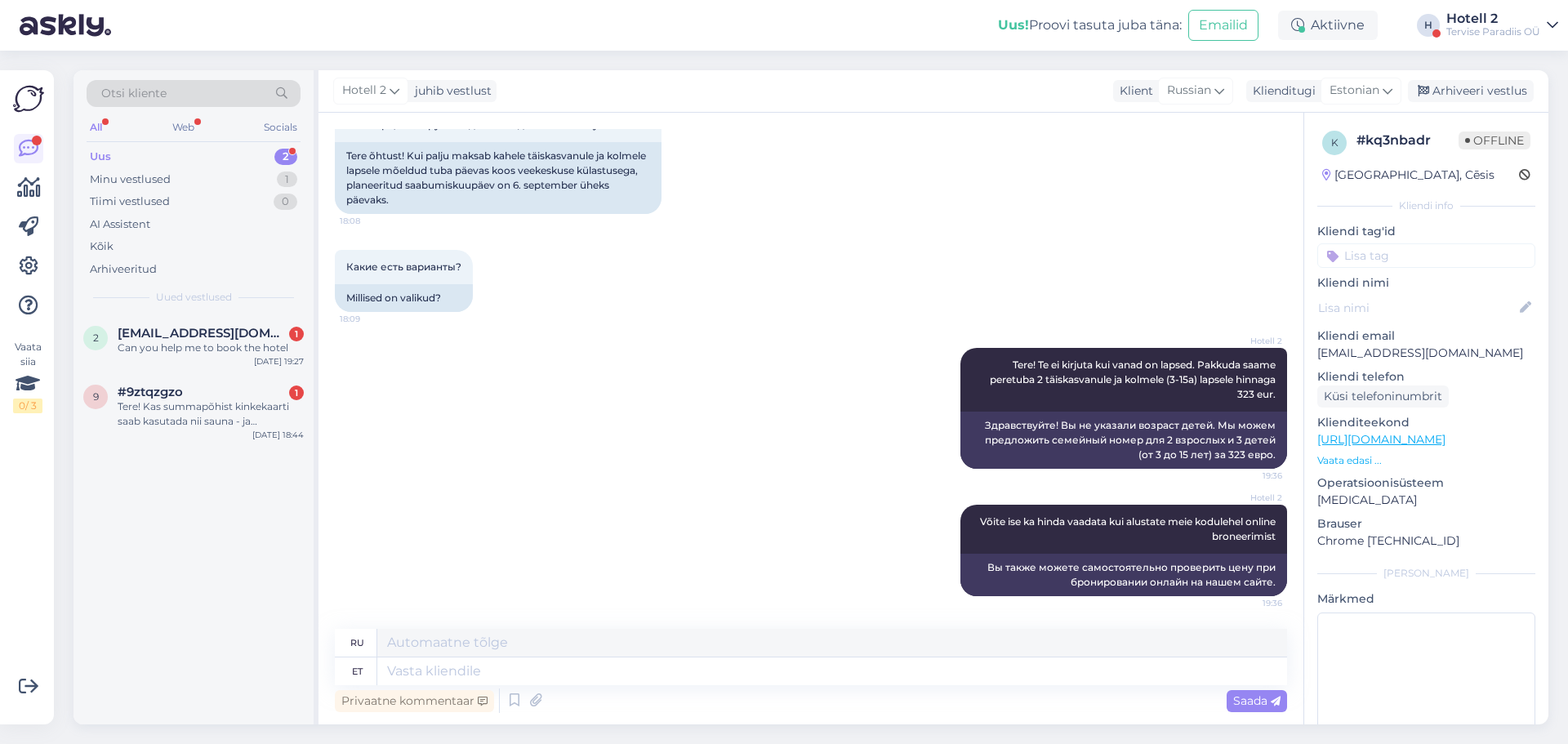
click at [713, 384] on div "Hotell 2 Tere! Te ei kirjuta kui vanad on lapsed. Pakkuda saame peretuba 2 täis…" at bounding box center [811, 408] width 953 height 157
click at [1451, 88] on div "Arhiveeri vestlus" at bounding box center [1470, 91] width 126 height 22
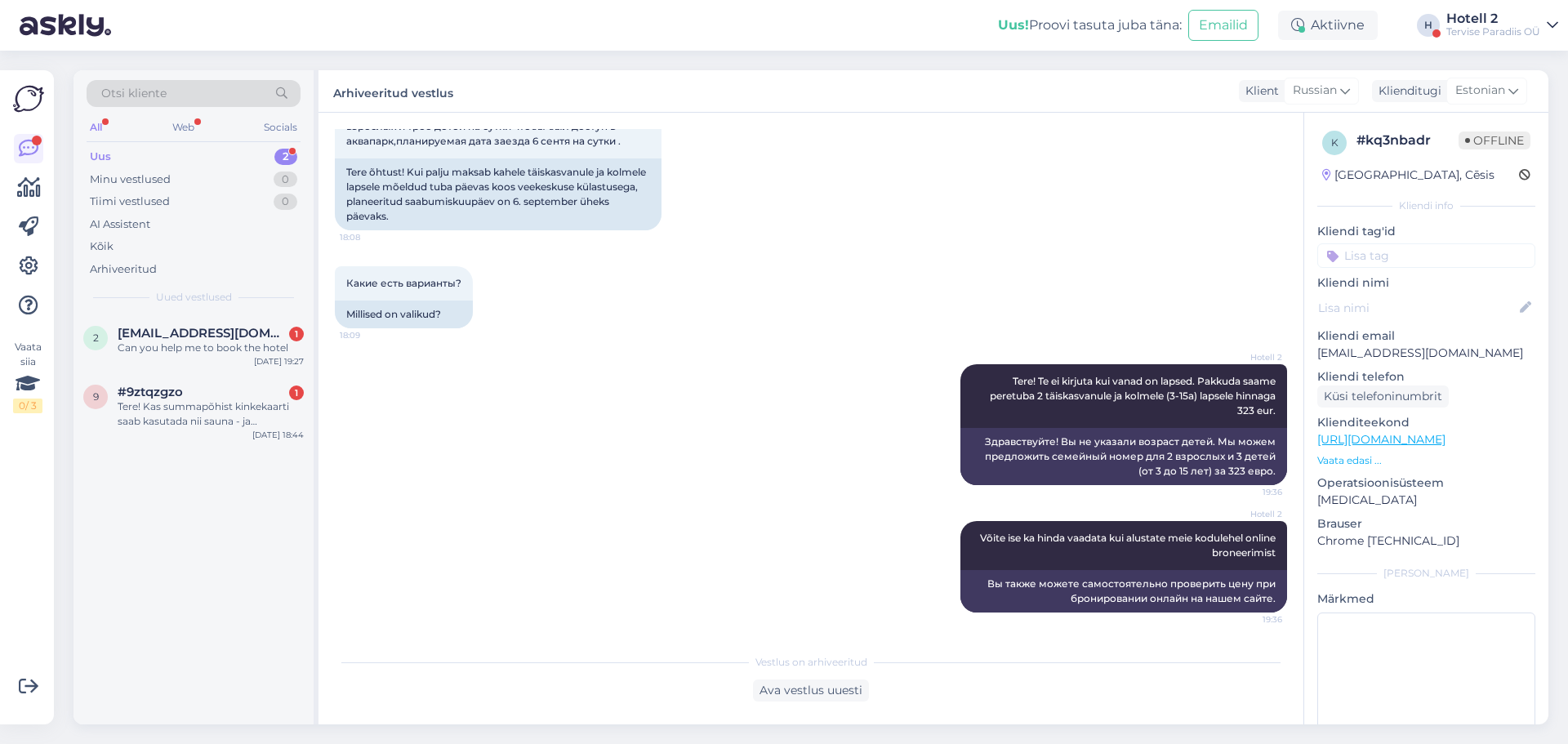
scroll to position [121, 0]
click at [116, 407] on div "9 #9ztqzgzo 1 Tere! Kas summapõhist kinkekaarti saab kasutada nii sauna - ja ve…" at bounding box center [194, 407] width 220 height 44
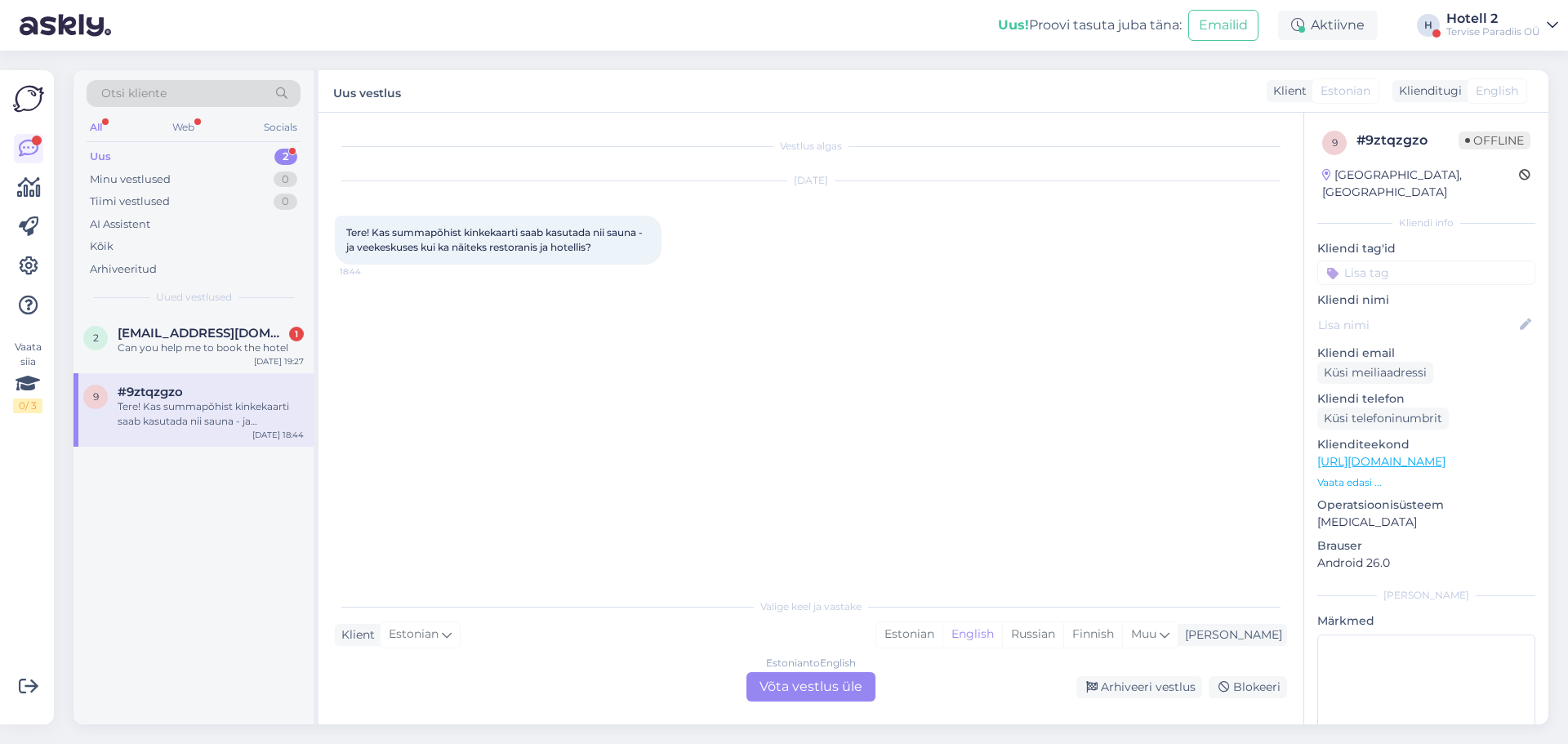
scroll to position [0, 0]
click at [787, 689] on div "Estonian to English Võta vestlus üle" at bounding box center [811, 686] width 129 height 30
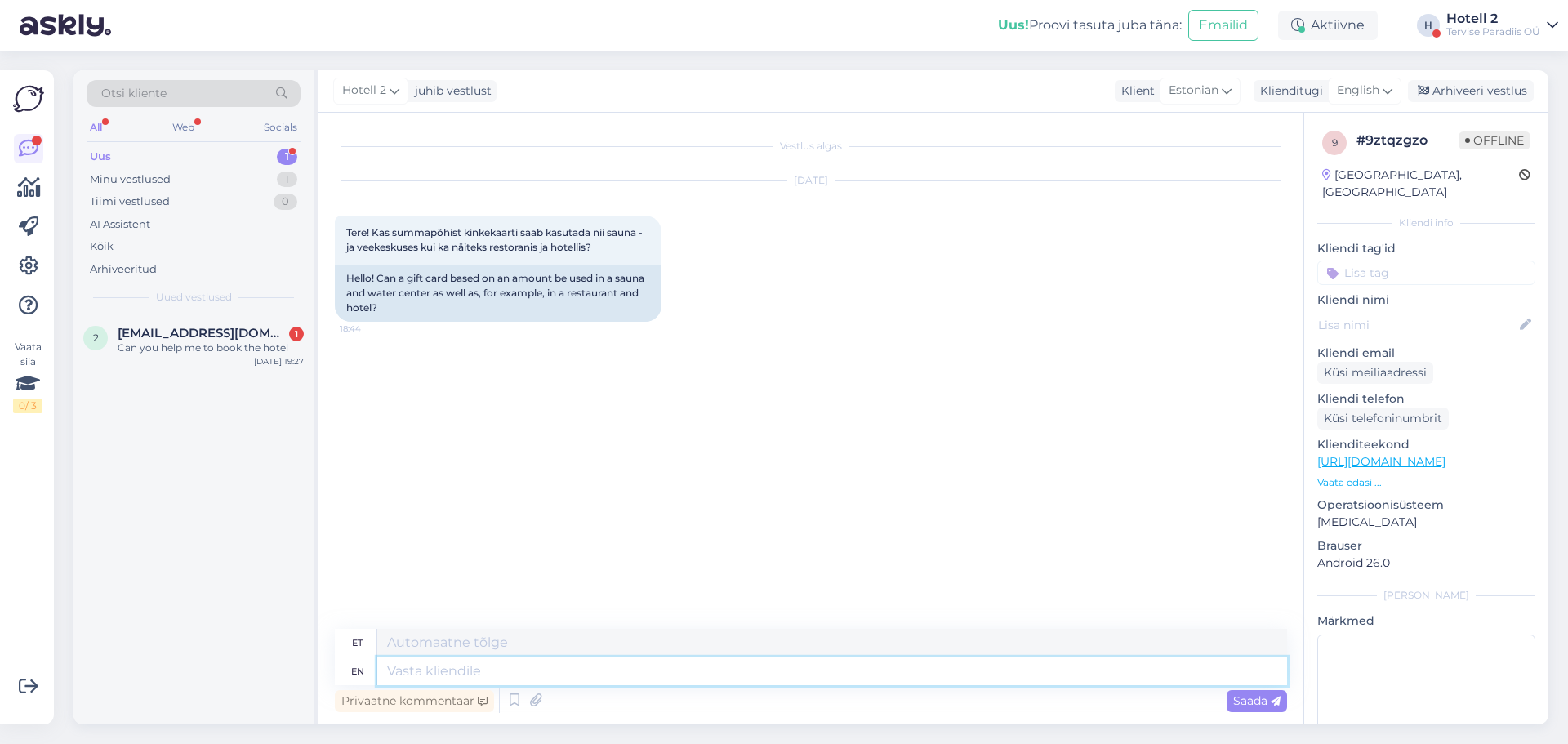
click at [497, 673] on textarea at bounding box center [832, 671] width 910 height 28
click at [1361, 80] on div "English" at bounding box center [1365, 90] width 74 height 26
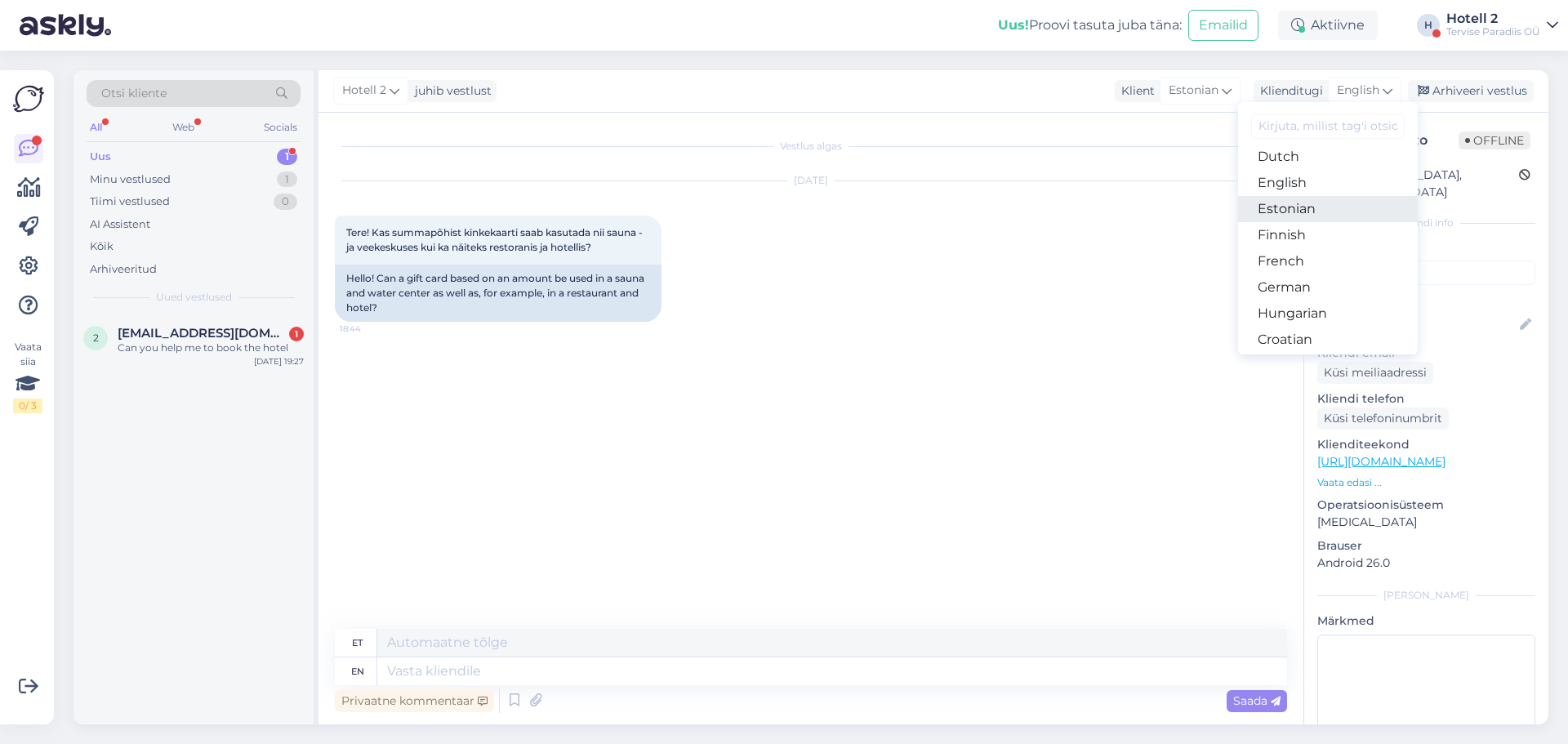
click at [1294, 212] on link "Estonian" at bounding box center [1327, 209] width 179 height 26
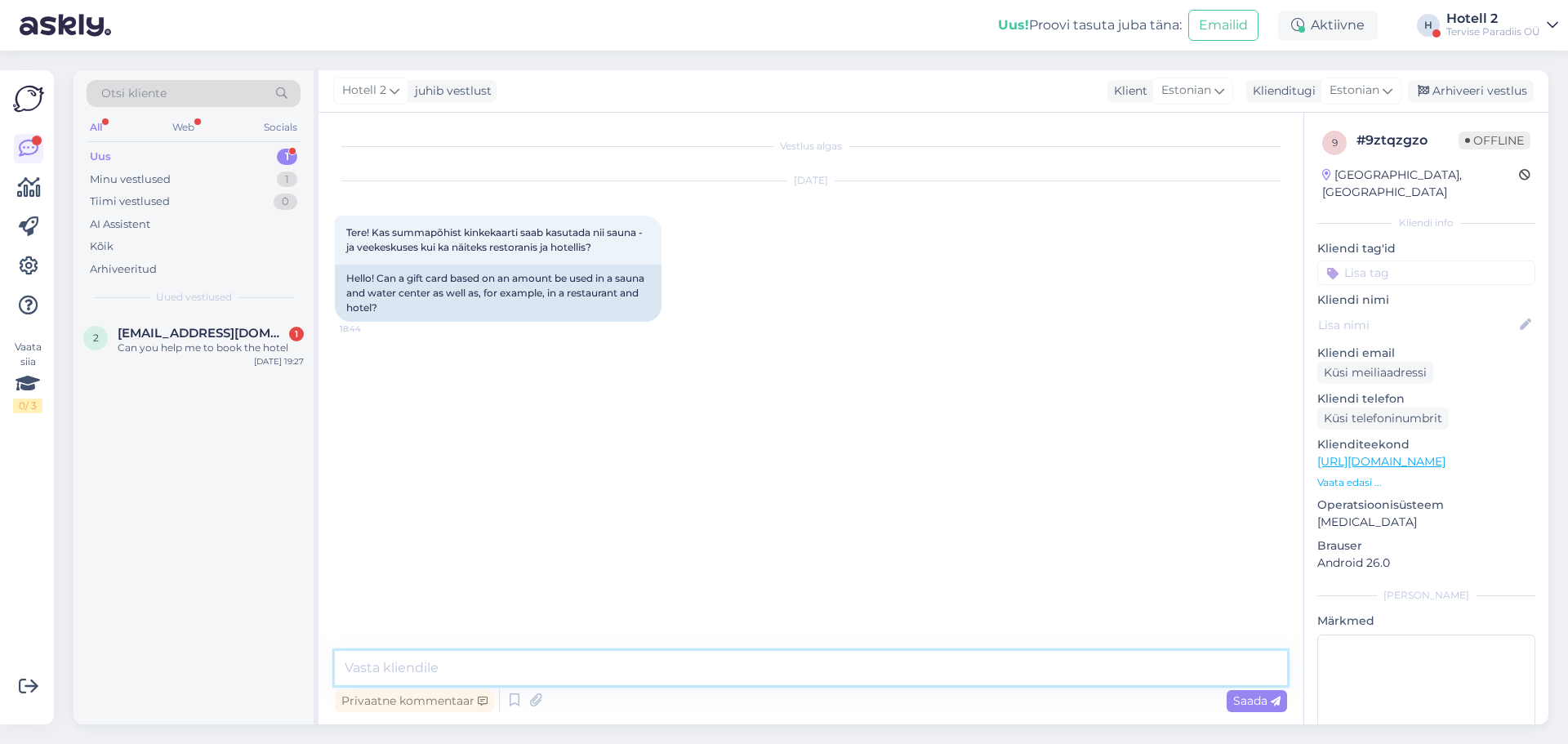
click at [473, 667] on textarea at bounding box center [811, 668] width 953 height 35
click at [384, 666] on textarea "Tere! jaa, saab küll." at bounding box center [811, 668] width 953 height 35
type textarea "Tere! Jaa, saab küll."
click at [1257, 696] on span "Saada" at bounding box center [1257, 701] width 47 height 14
click at [1455, 85] on div "Arhiveeri vestlus" at bounding box center [1470, 91] width 126 height 22
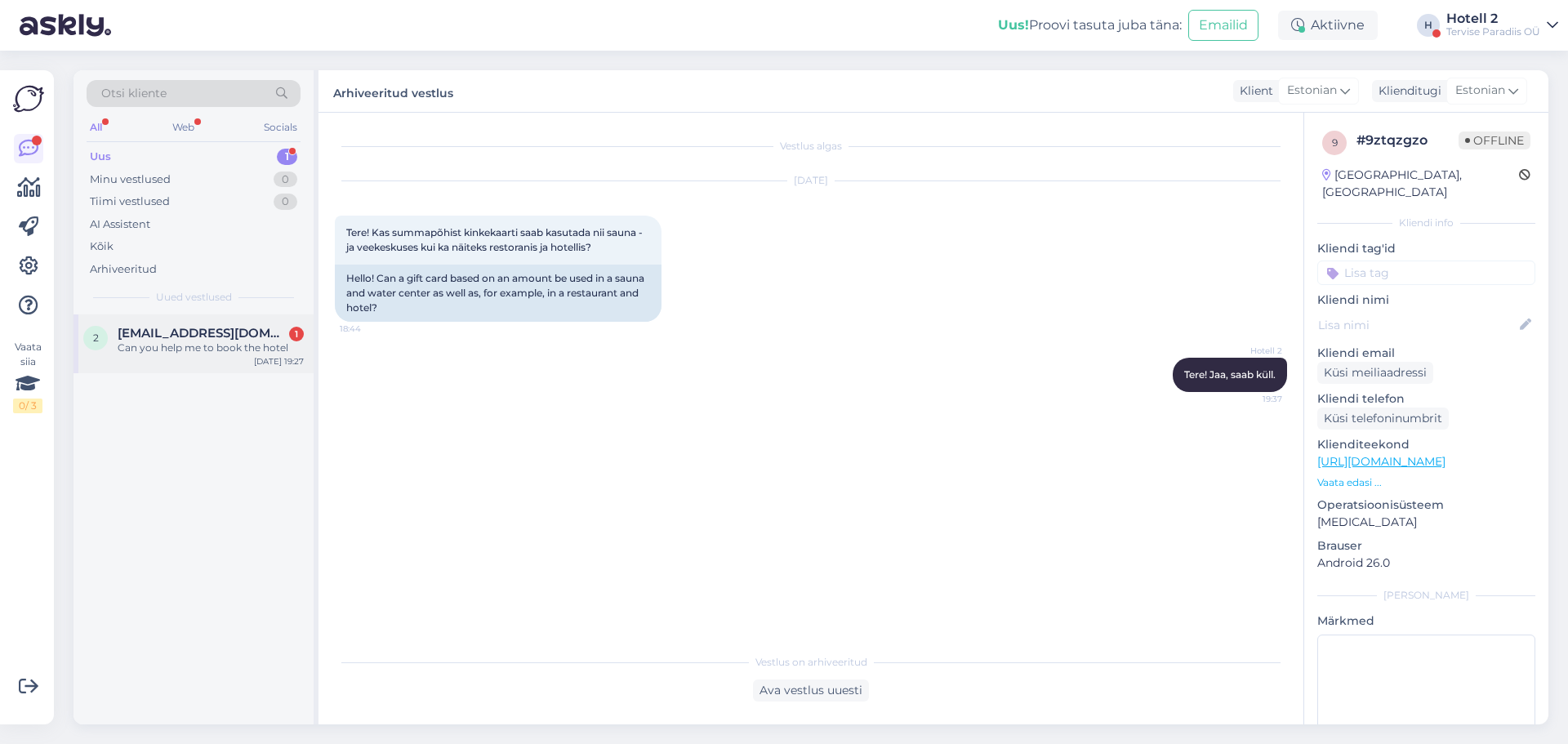
click at [166, 327] on span "[EMAIL_ADDRESS][DOMAIN_NAME]" at bounding box center [202, 333] width 170 height 14
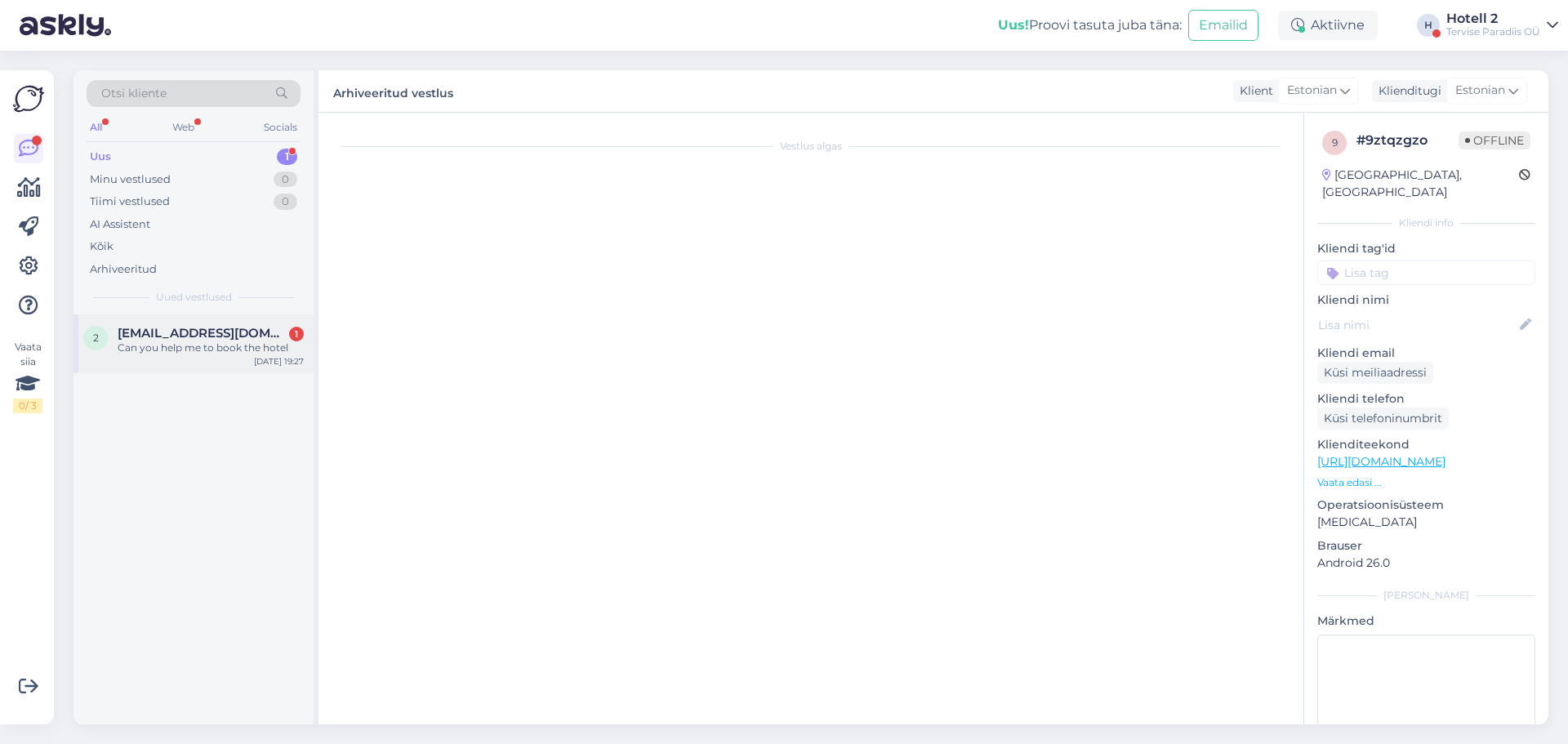
scroll to position [1754, 0]
